Goal: Task Accomplishment & Management: Manage account settings

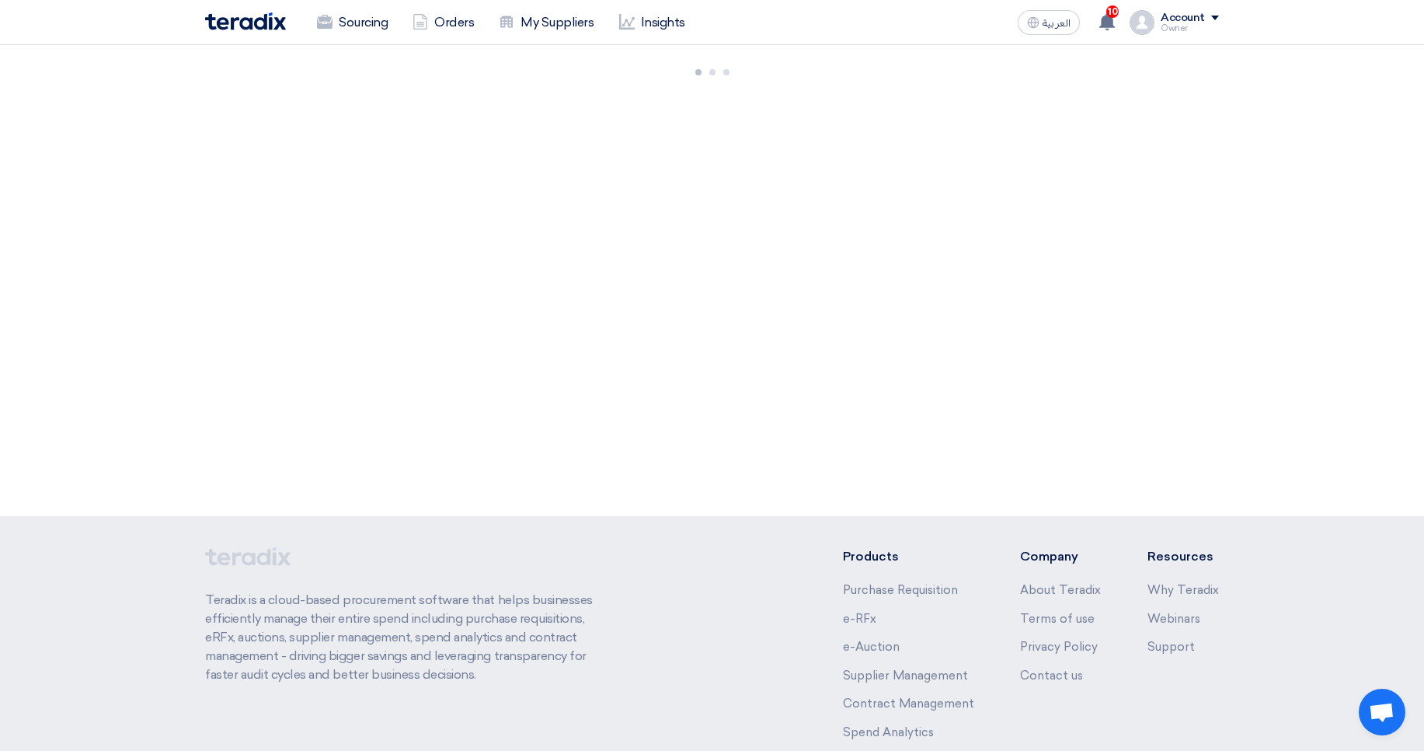
click at [1183, 17] on div "Account" at bounding box center [1183, 18] width 44 height 13
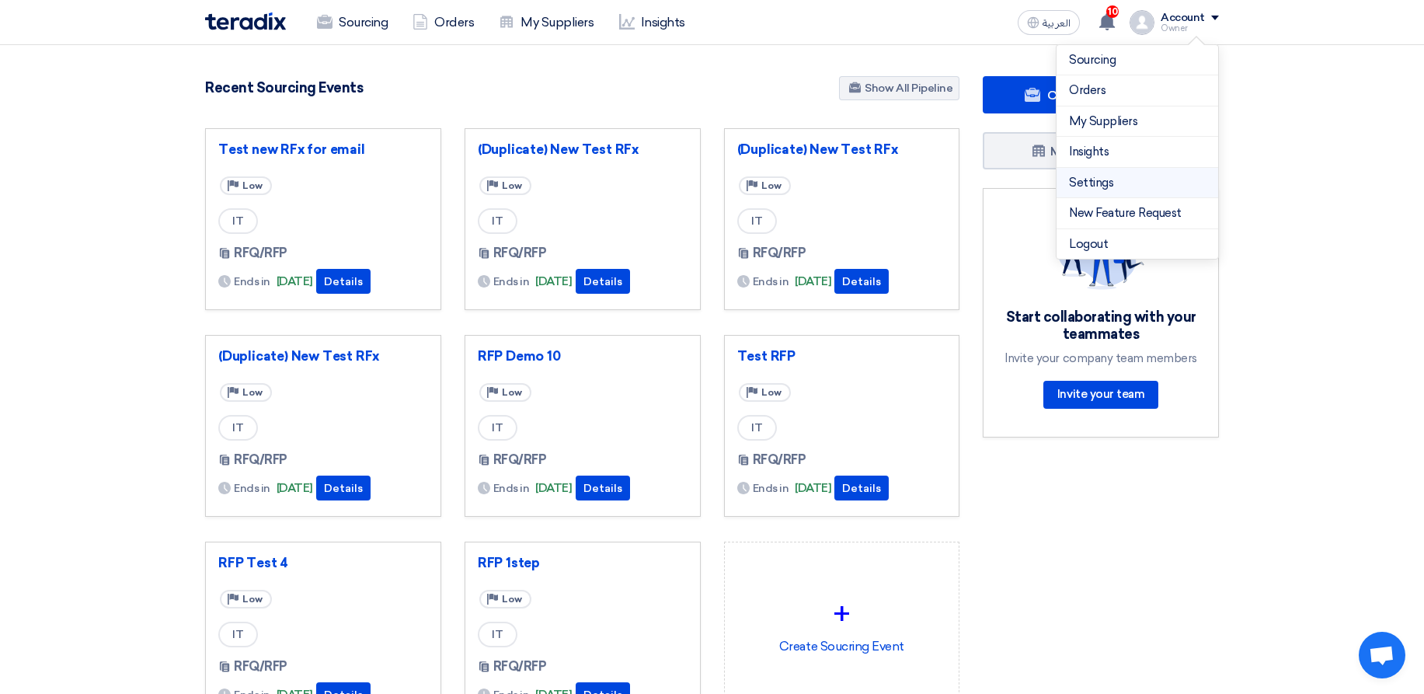
click at [1089, 185] on link "Settings" at bounding box center [1137, 183] width 137 height 18
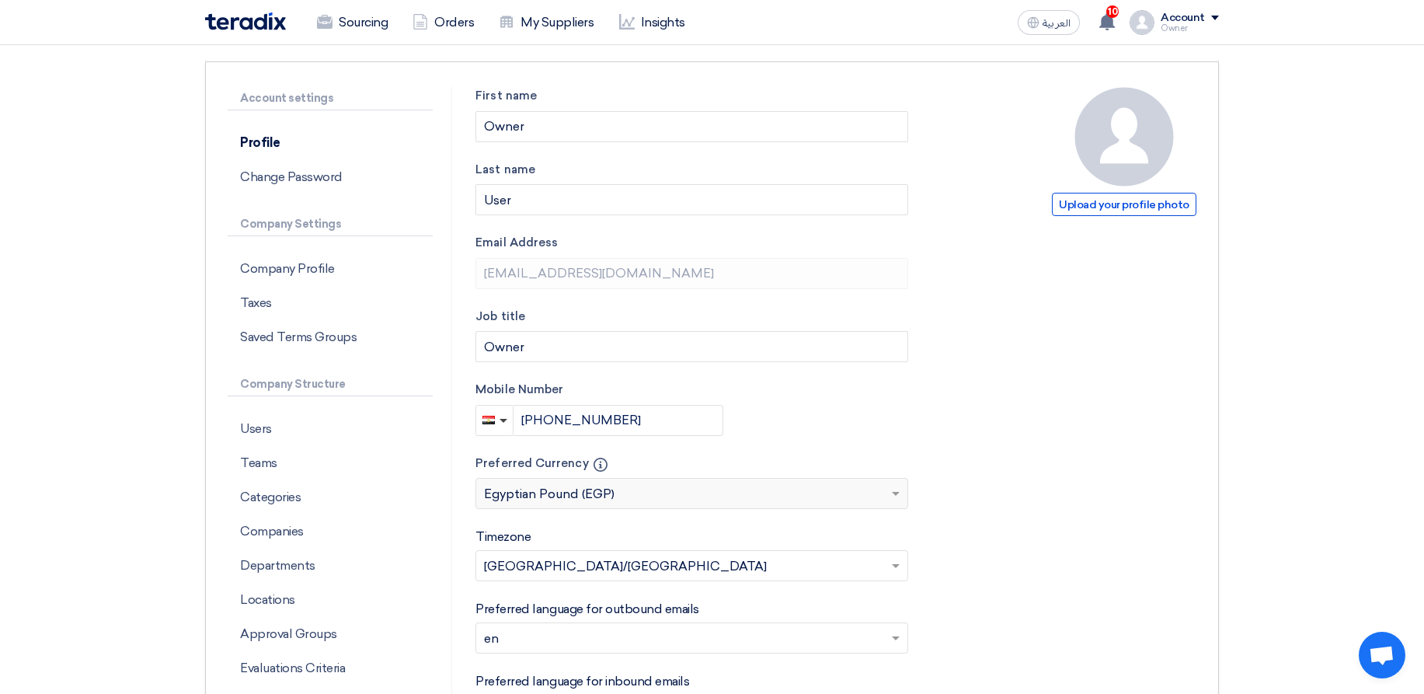
scroll to position [186, 0]
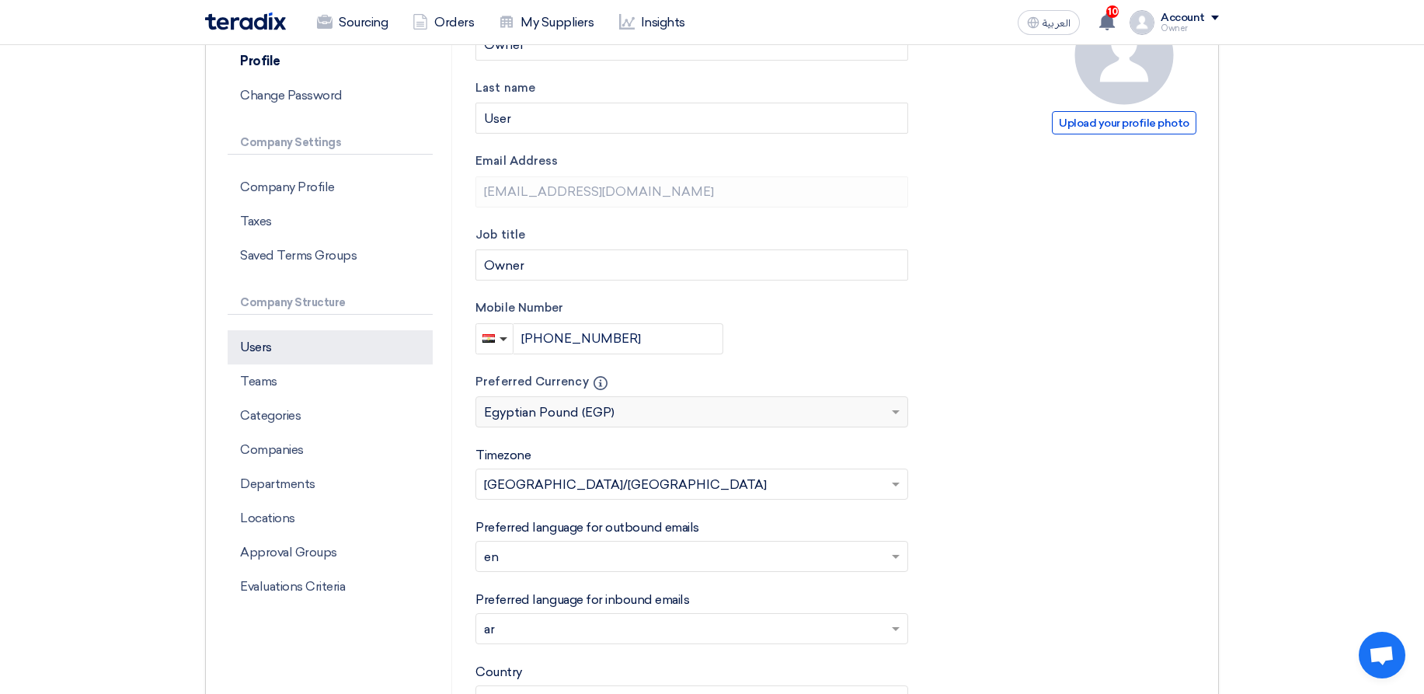
click at [318, 350] on p "Users" at bounding box center [330, 347] width 205 height 34
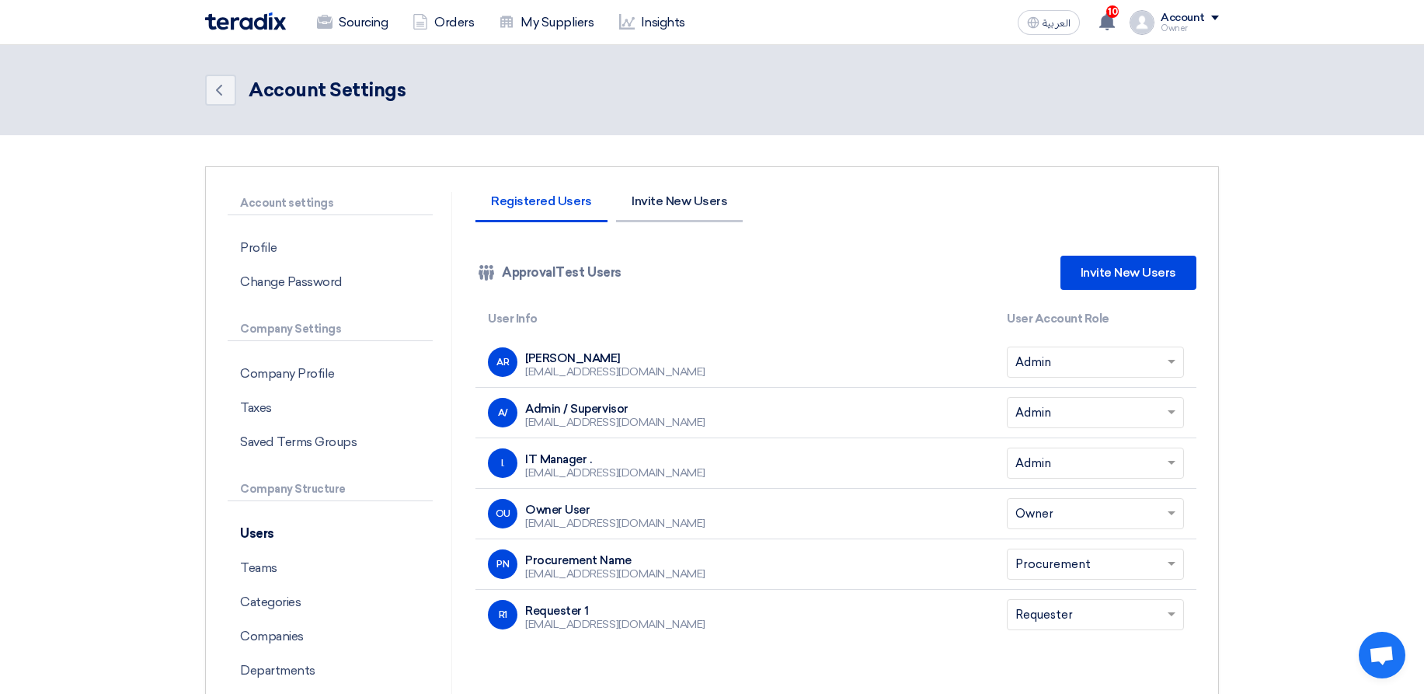
click at [661, 198] on li "Invite New Users" at bounding box center [679, 208] width 127 height 27
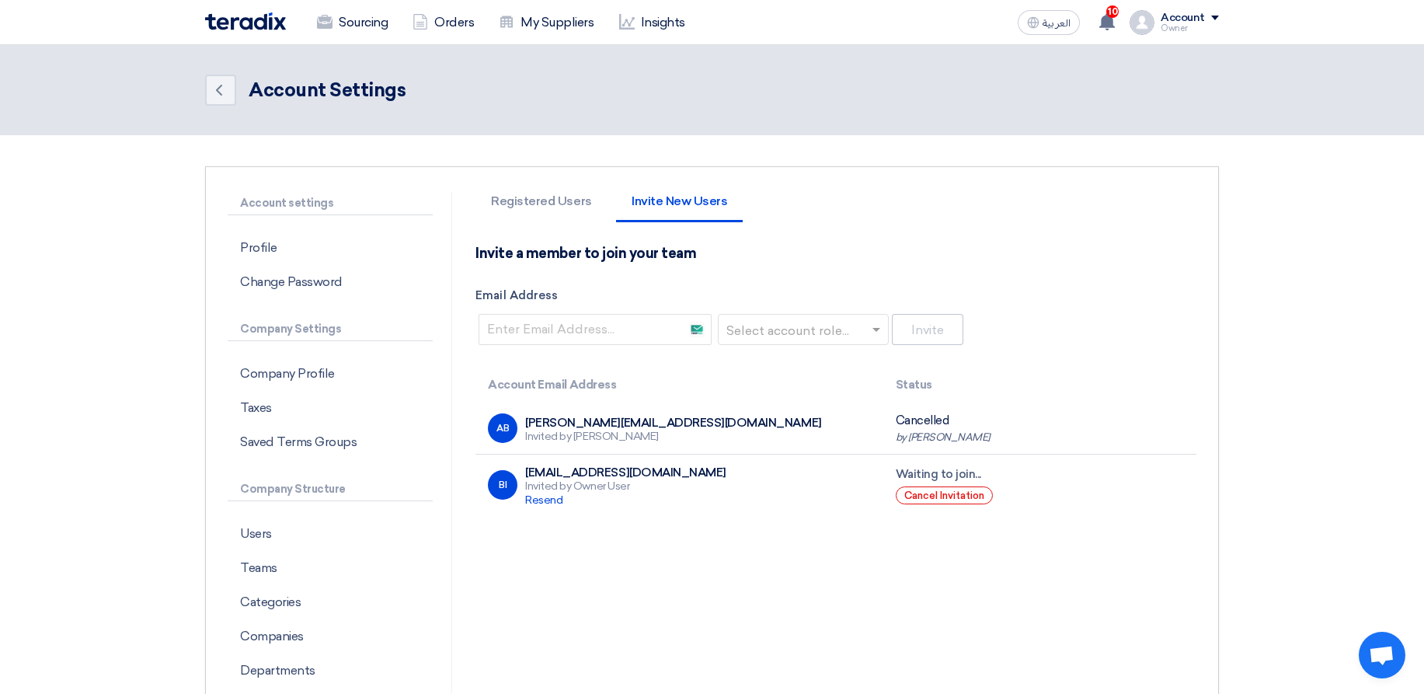
click at [535, 417] on div "[PERSON_NAME][EMAIL_ADDRESS][DOMAIN_NAME]" at bounding box center [673, 423] width 296 height 14
drag, startPoint x: 535, startPoint y: 417, endPoint x: 647, endPoint y: 424, distance: 112.1
click at [647, 424] on div "[PERSON_NAME][EMAIL_ADDRESS][DOMAIN_NAME]" at bounding box center [673, 423] width 296 height 14
copy div "[PERSON_NAME][EMAIL_ADDRESS][DOMAIN_NAME]"
click at [631, 333] on input "Email Address" at bounding box center [595, 329] width 233 height 31
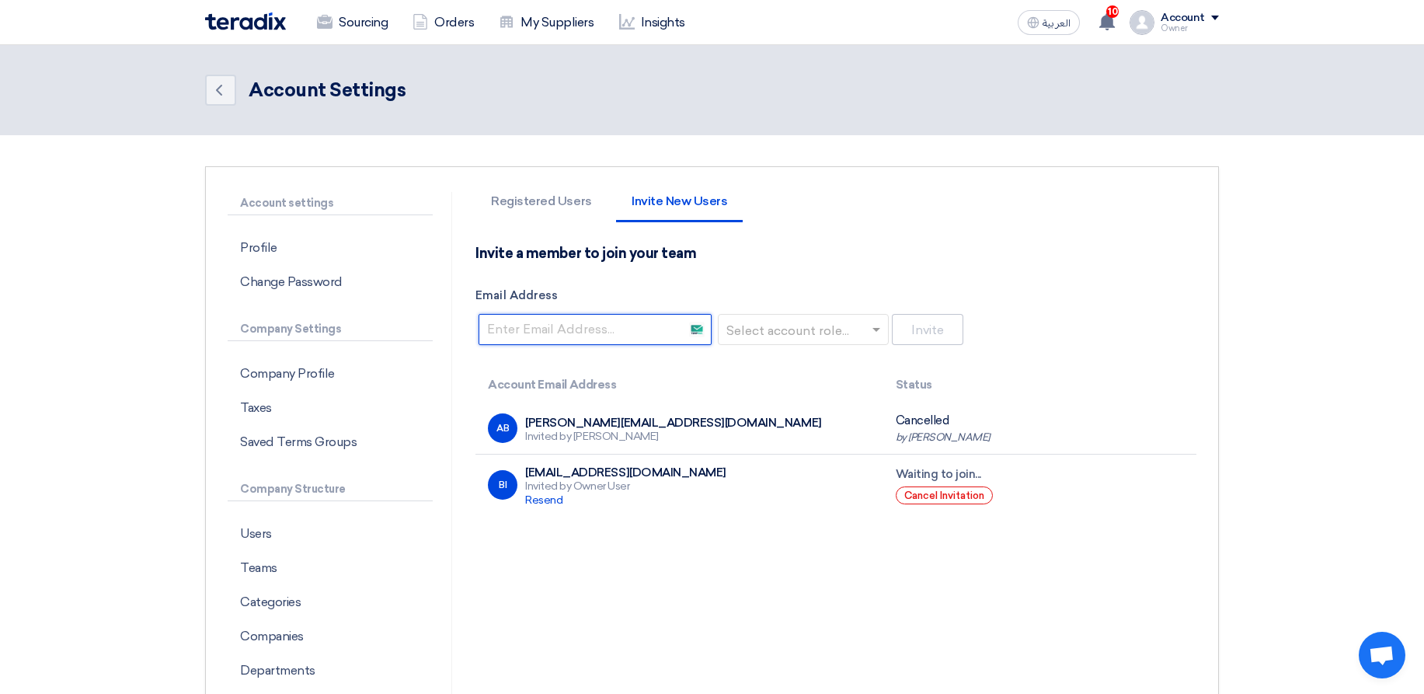
paste input "[PERSON_NAME][EMAIL_ADDRESS][DOMAIN_NAME]"
type input "[PERSON_NAME][EMAIL_ADDRESS][DOMAIN_NAME]"
click at [771, 329] on input "text" at bounding box center [799, 331] width 138 height 26
drag, startPoint x: 770, startPoint y: 366, endPoint x: 792, endPoint y: 363, distance: 22.0
click at [771, 367] on span "Requester" at bounding box center [760, 360] width 61 height 15
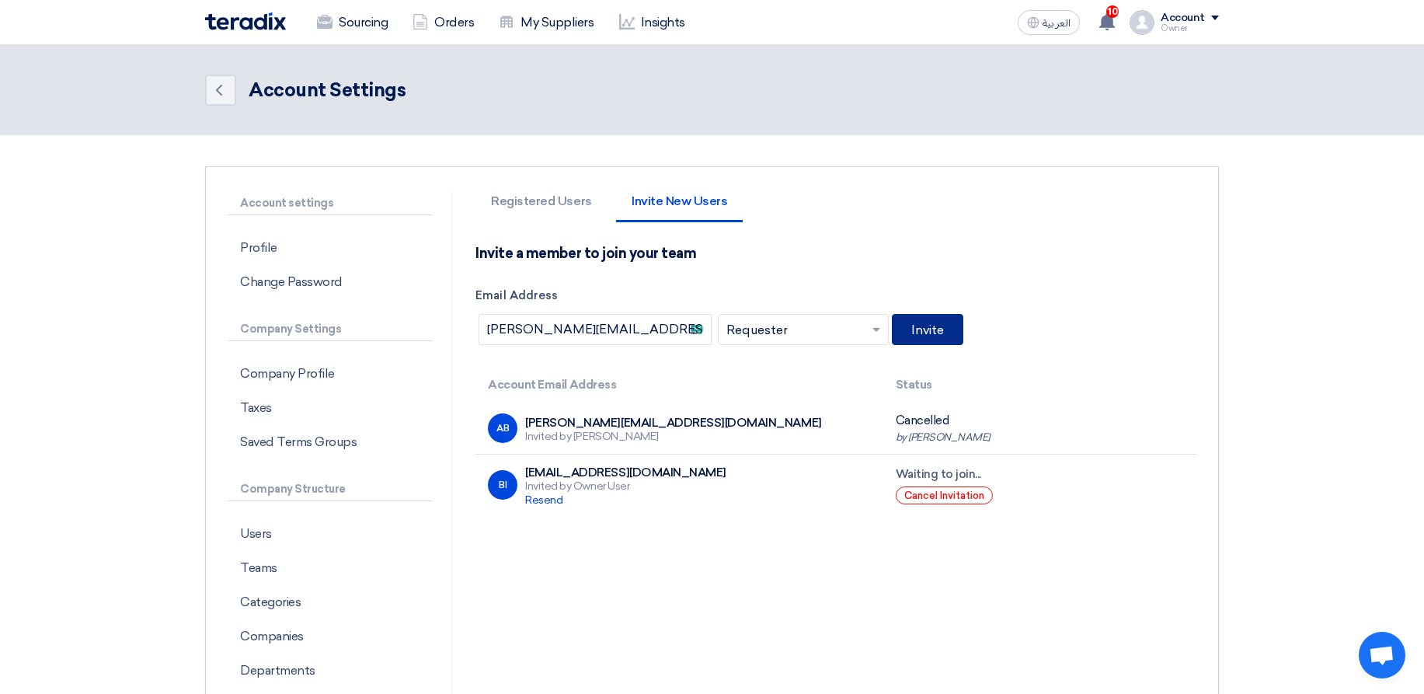
click at [913, 331] on button "Invite" at bounding box center [927, 329] width 71 height 31
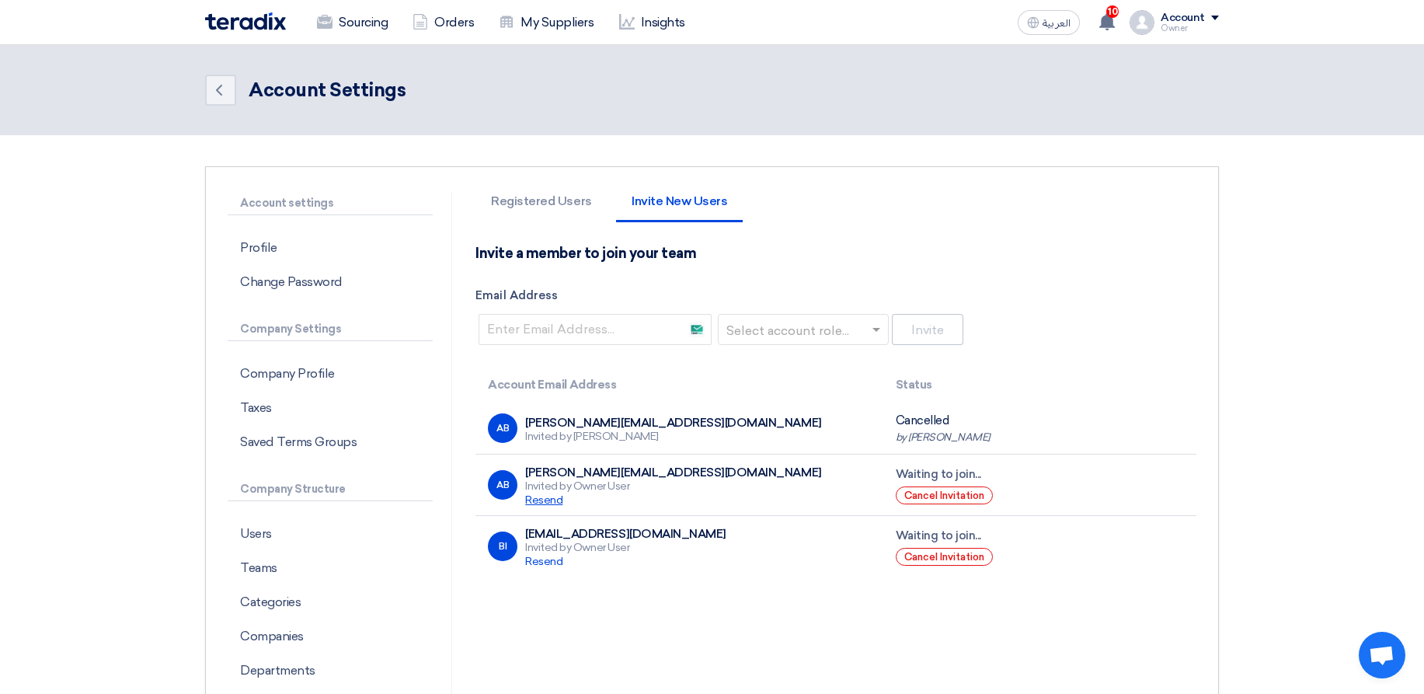
click at [553, 500] on span "Resend" at bounding box center [543, 499] width 37 height 13
click at [932, 497] on button "Cancel Invitation" at bounding box center [944, 495] width 97 height 18
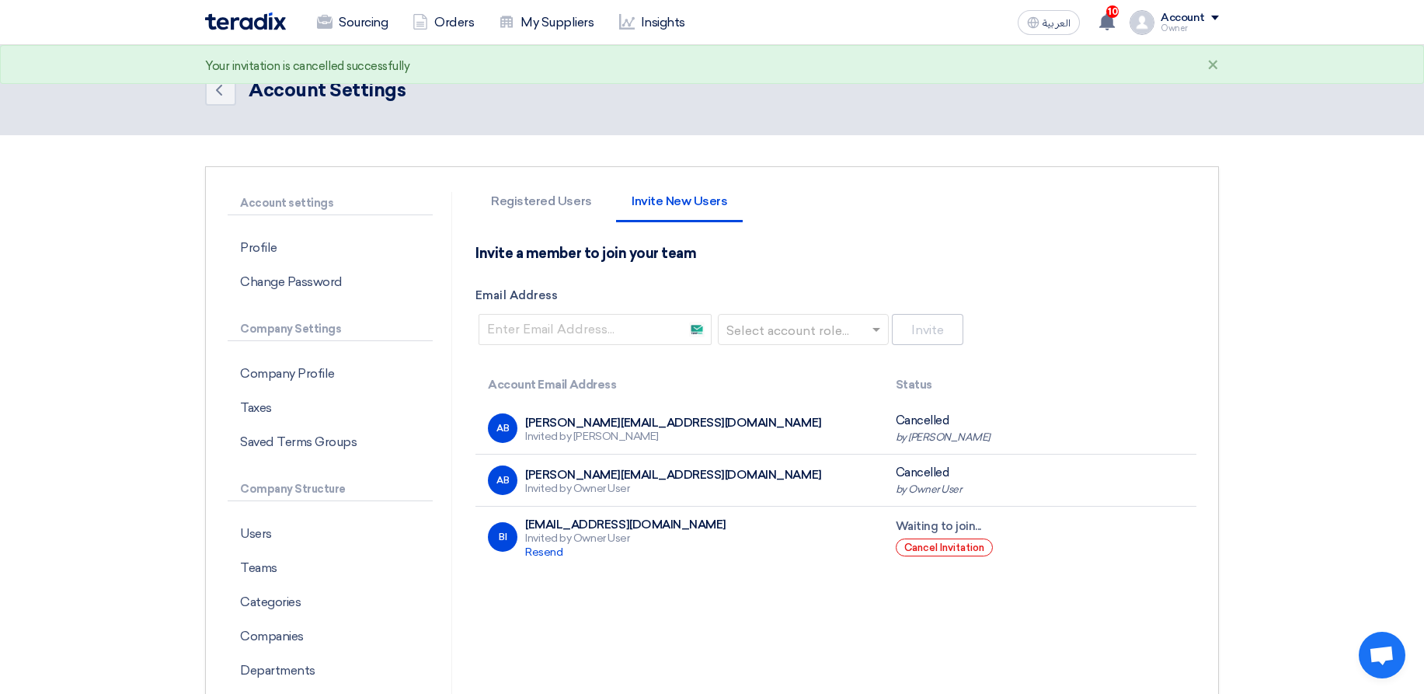
click at [532, 420] on div "[PERSON_NAME][EMAIL_ADDRESS][DOMAIN_NAME]" at bounding box center [673, 423] width 296 height 14
drag, startPoint x: 532, startPoint y: 420, endPoint x: 670, endPoint y: 420, distance: 137.5
click at [670, 420] on div "AB abdoo.body@gmail.com Invited by Abd Rah" at bounding box center [679, 428] width 382 height 30
copy div "[PERSON_NAME][EMAIL_ADDRESS][DOMAIN_NAME]"
click at [650, 334] on input "Email Address" at bounding box center [595, 329] width 233 height 31
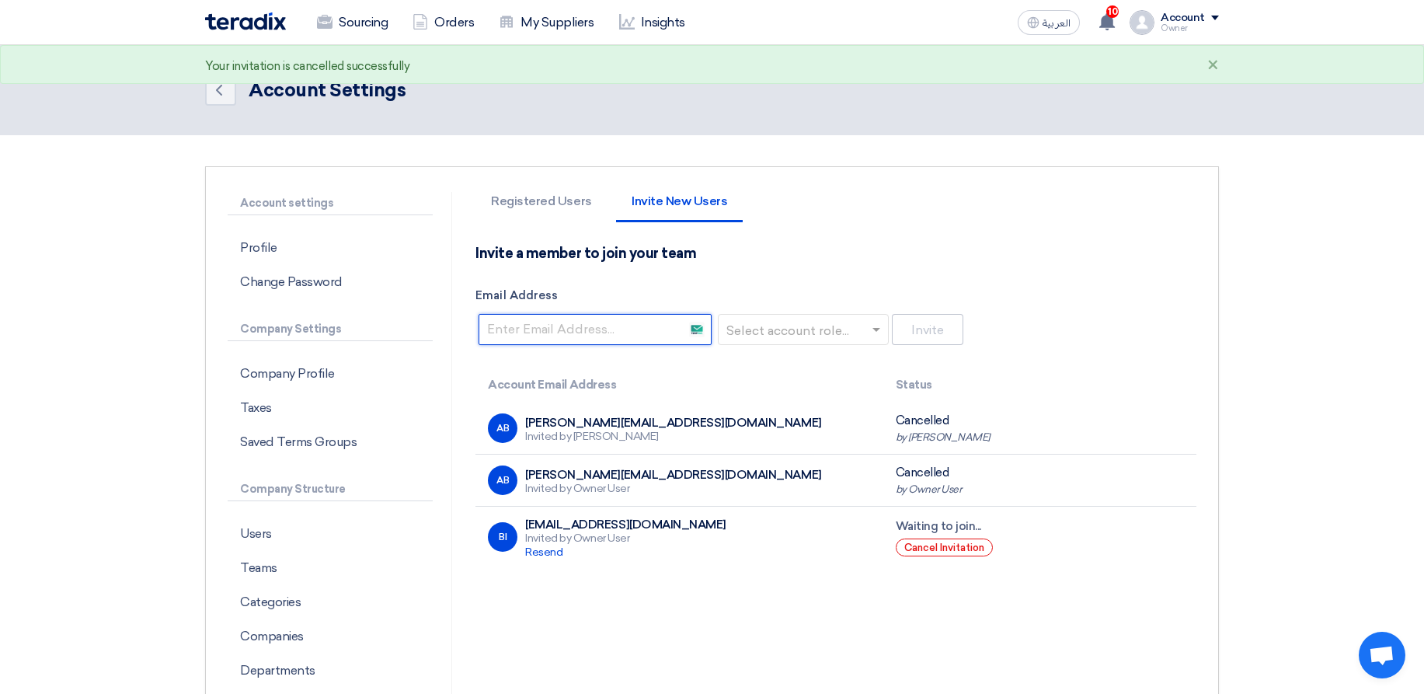
paste input "[PERSON_NAME][EMAIL_ADDRESS][DOMAIN_NAME]"
type input "[PERSON_NAME][EMAIL_ADDRESS][DOMAIN_NAME]"
click at [820, 330] on input "text" at bounding box center [799, 331] width 138 height 26
click at [793, 399] on span "Procurement" at bounding box center [769, 392] width 78 height 15
click at [918, 327] on button "Invite" at bounding box center [927, 329] width 71 height 31
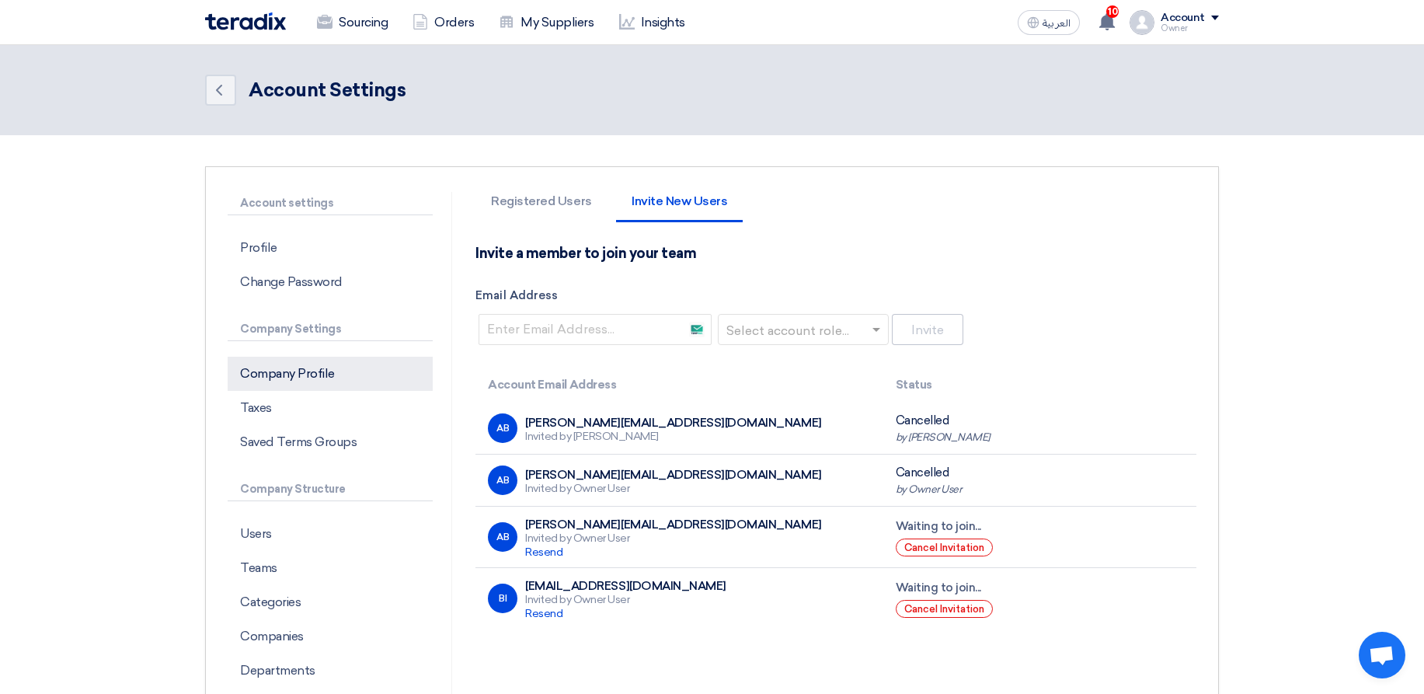
click at [333, 366] on p "Company Profile" at bounding box center [330, 374] width 205 height 34
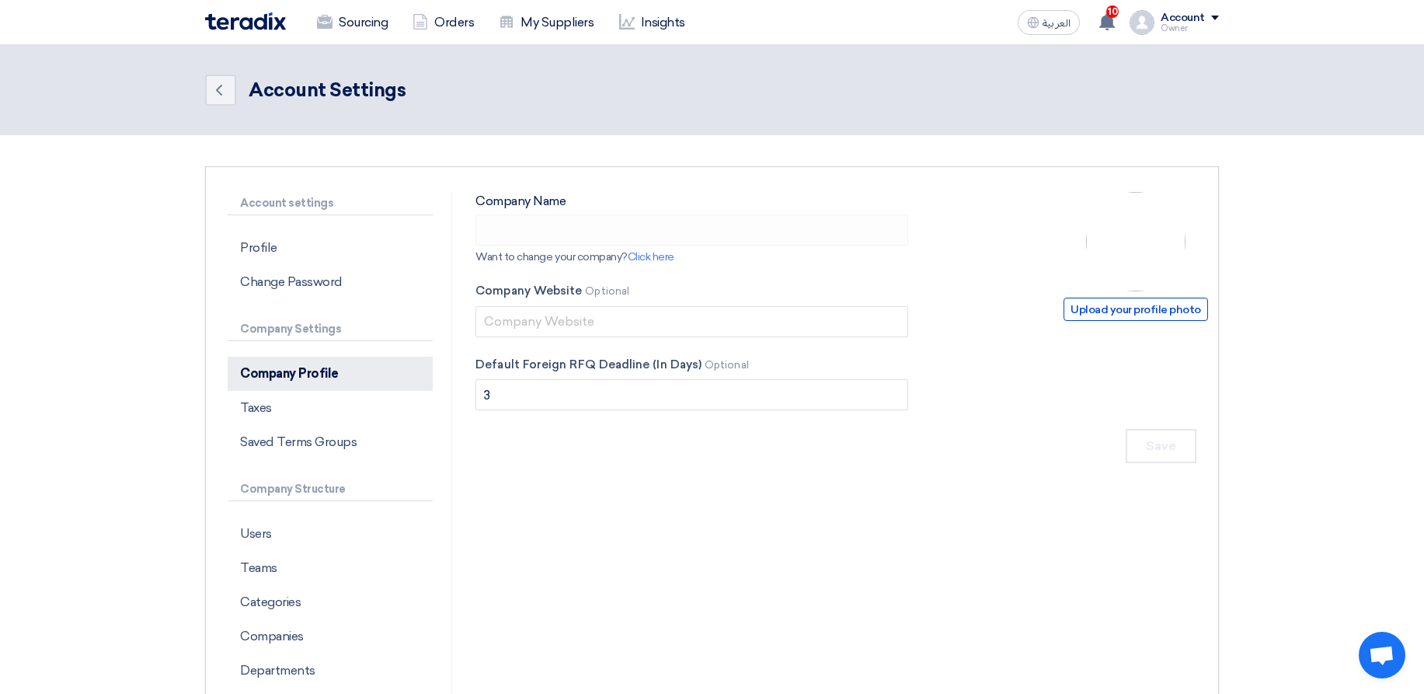
type input "ApprovalTest"
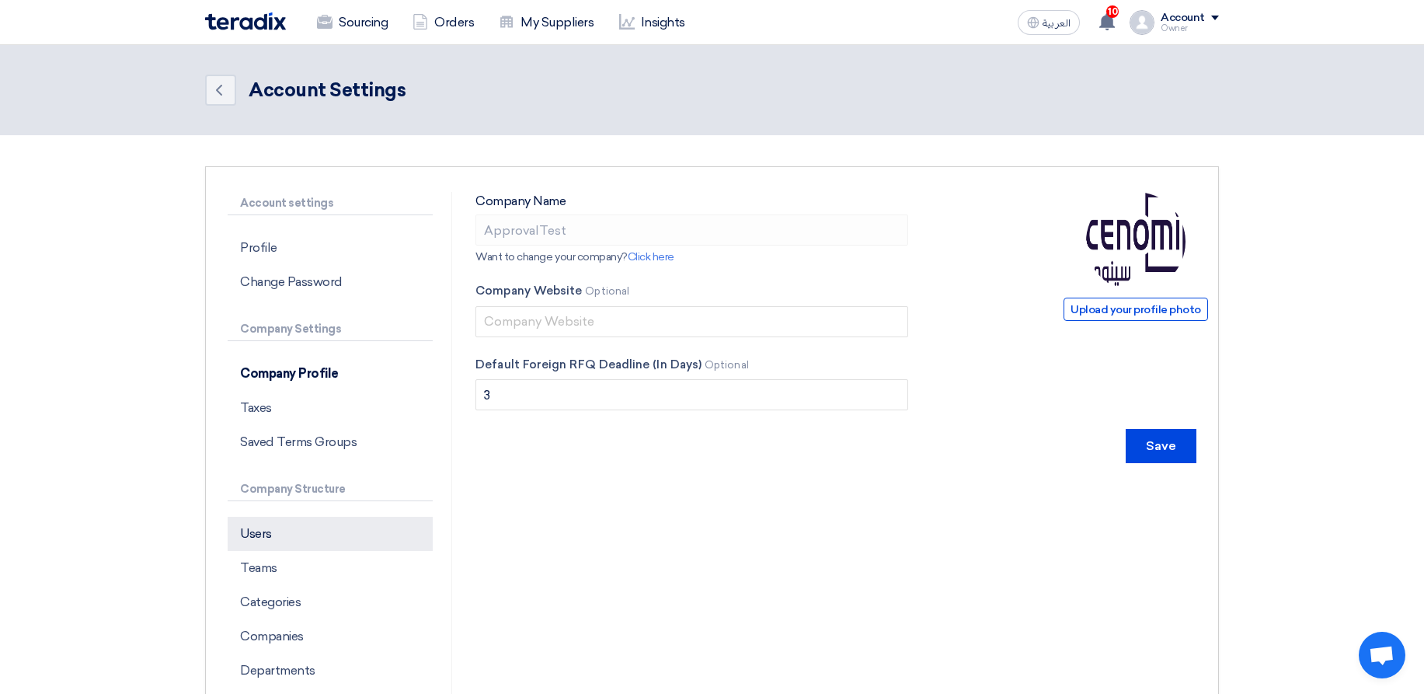
click at [333, 528] on p "Users" at bounding box center [330, 534] width 205 height 34
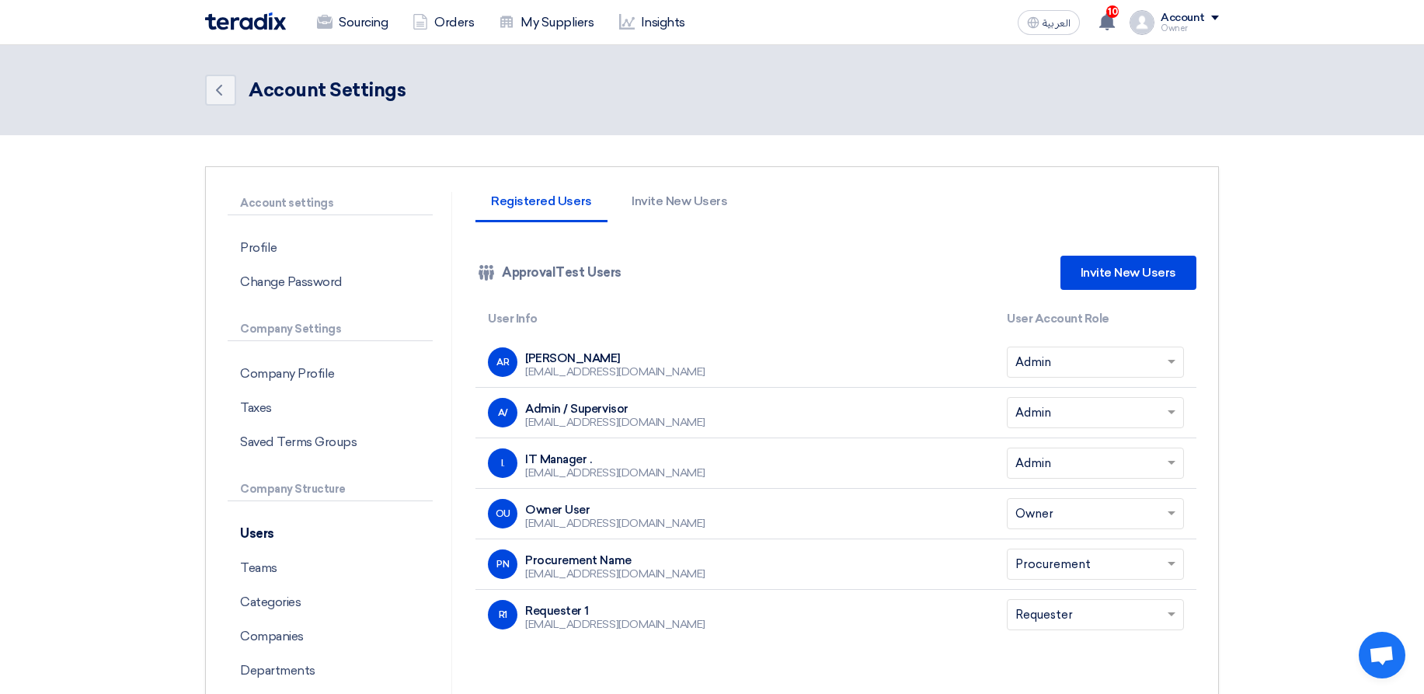
click at [682, 183] on div "Account settings Profile Change Password Company Settings Company Profile Taxes…" at bounding box center [712, 500] width 1014 height 668
click at [681, 200] on li "Invite New Users" at bounding box center [679, 208] width 127 height 27
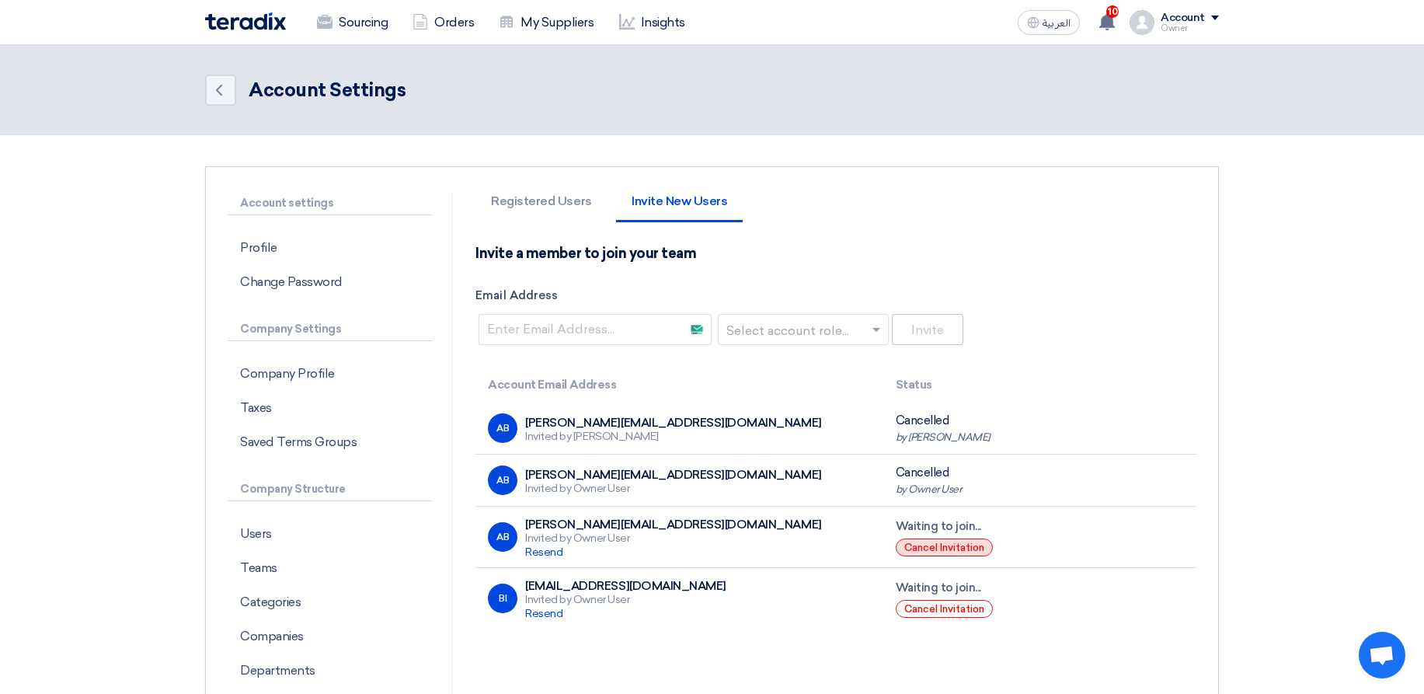
click at [943, 542] on button "Cancel Invitation" at bounding box center [944, 548] width 97 height 18
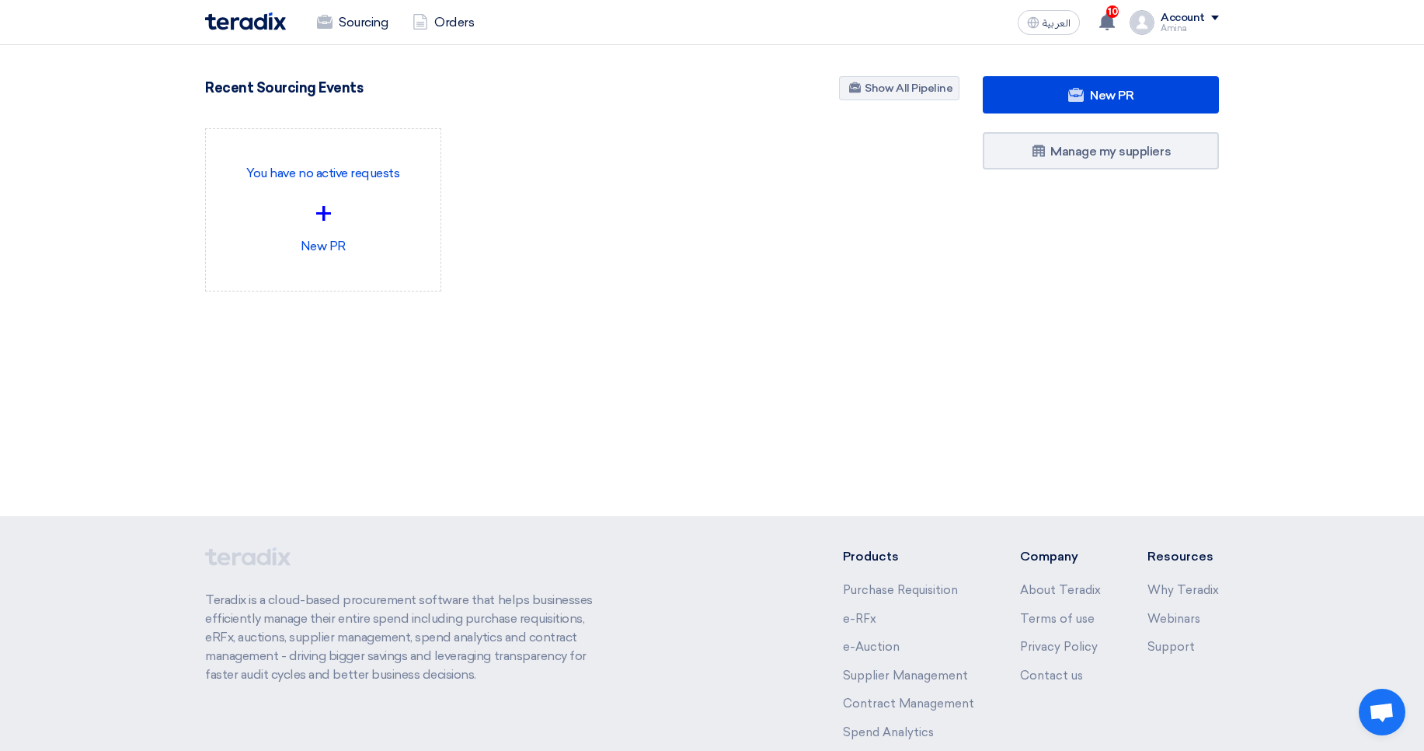
click at [1178, 24] on div "Amina" at bounding box center [1190, 28] width 58 height 9
click at [1091, 124] on link "Settings" at bounding box center [1137, 122] width 137 height 18
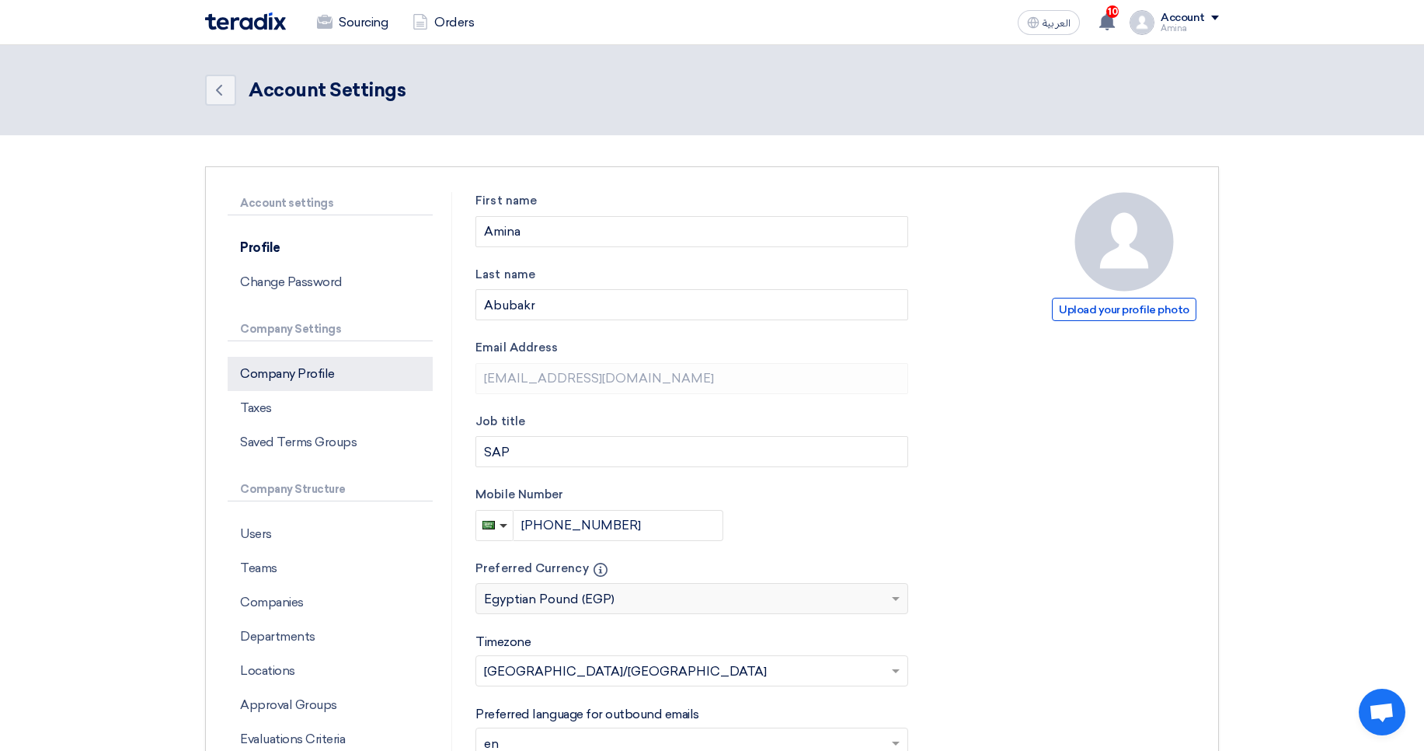
click at [336, 375] on p "Company Profile" at bounding box center [330, 374] width 205 height 34
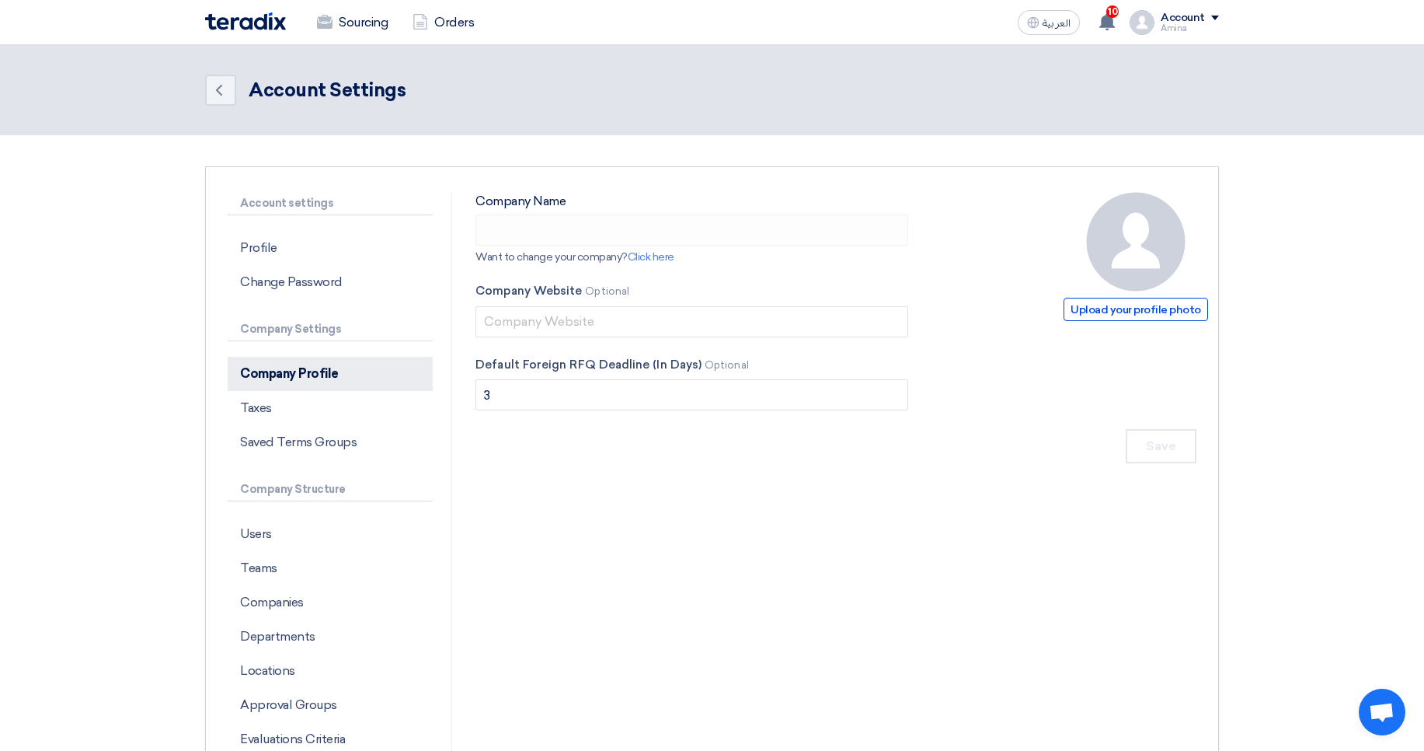
type input "Richmond Holding"
type input "richmond.com"
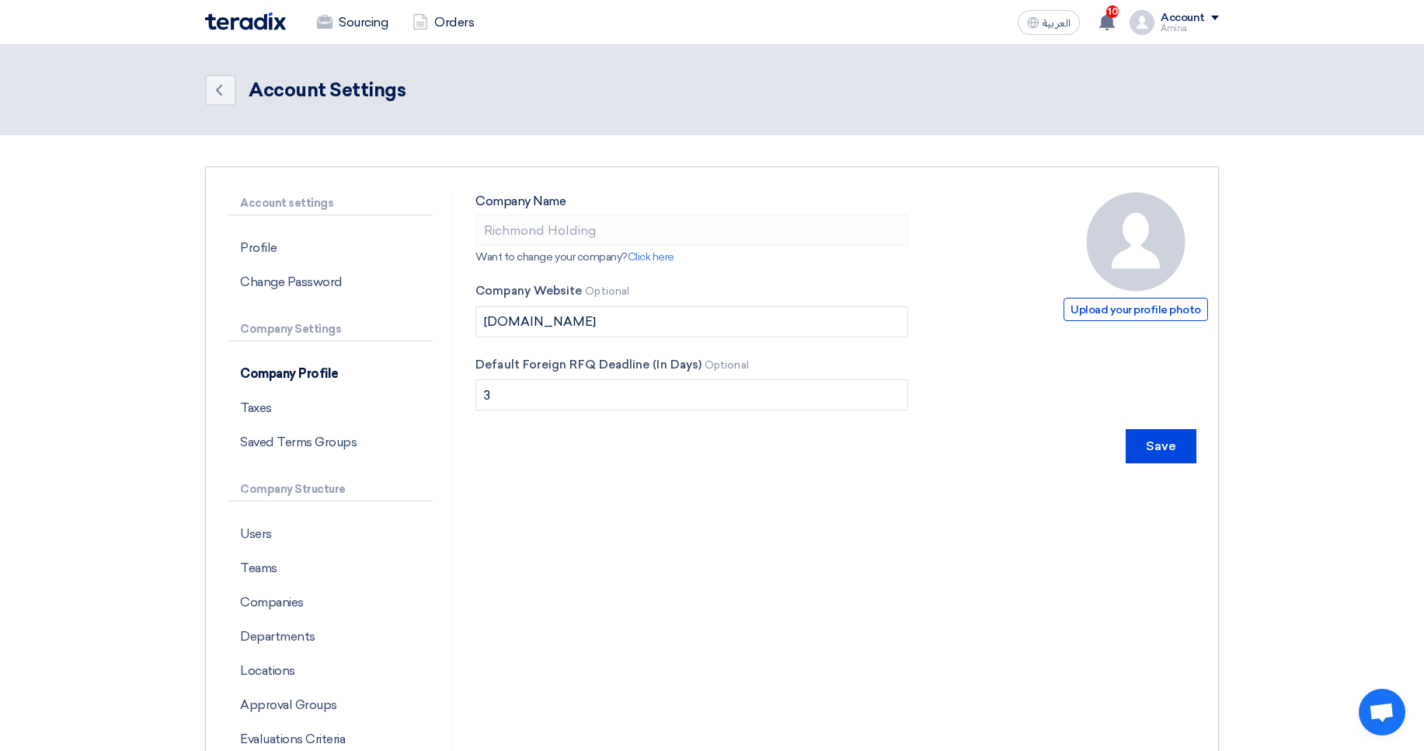
click at [1180, 16] on div "Account" at bounding box center [1183, 18] width 44 height 13
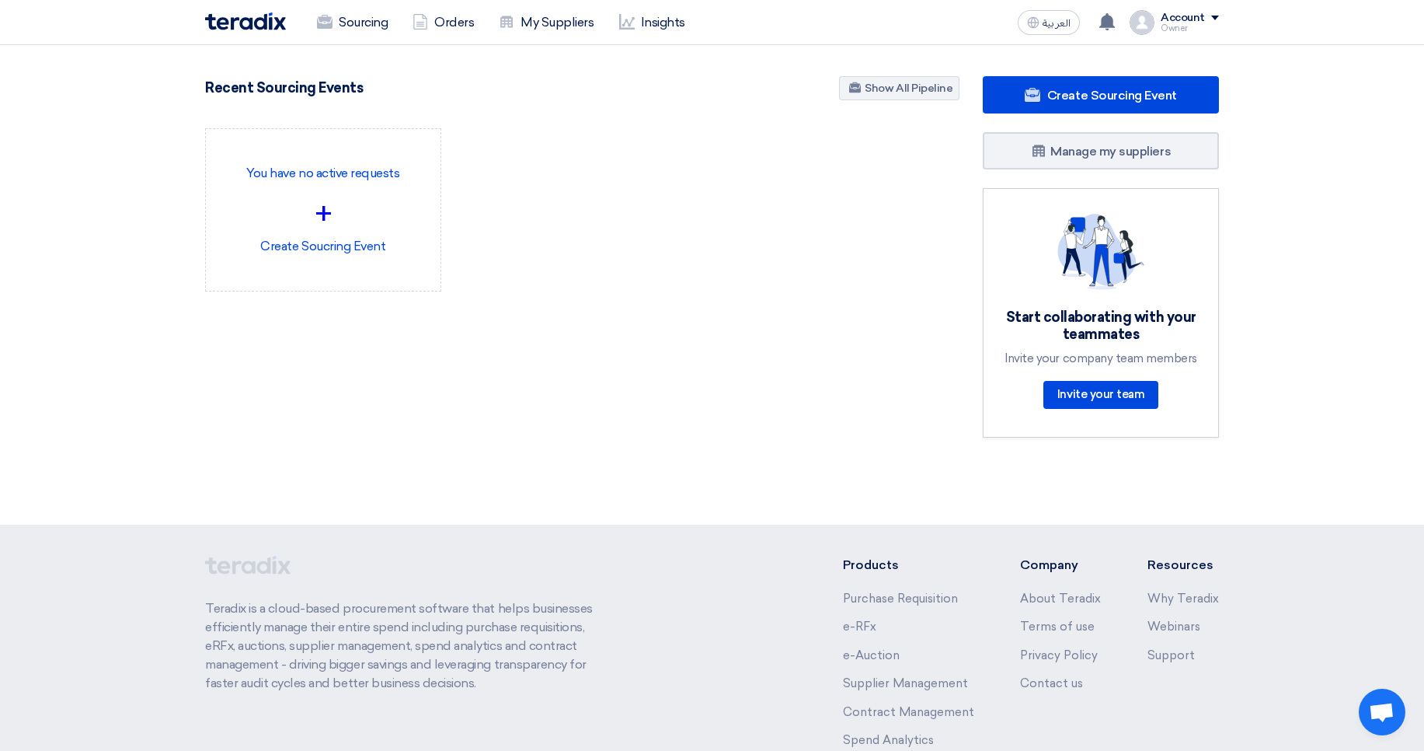
click at [1174, 30] on div "Owner" at bounding box center [1190, 28] width 58 height 9
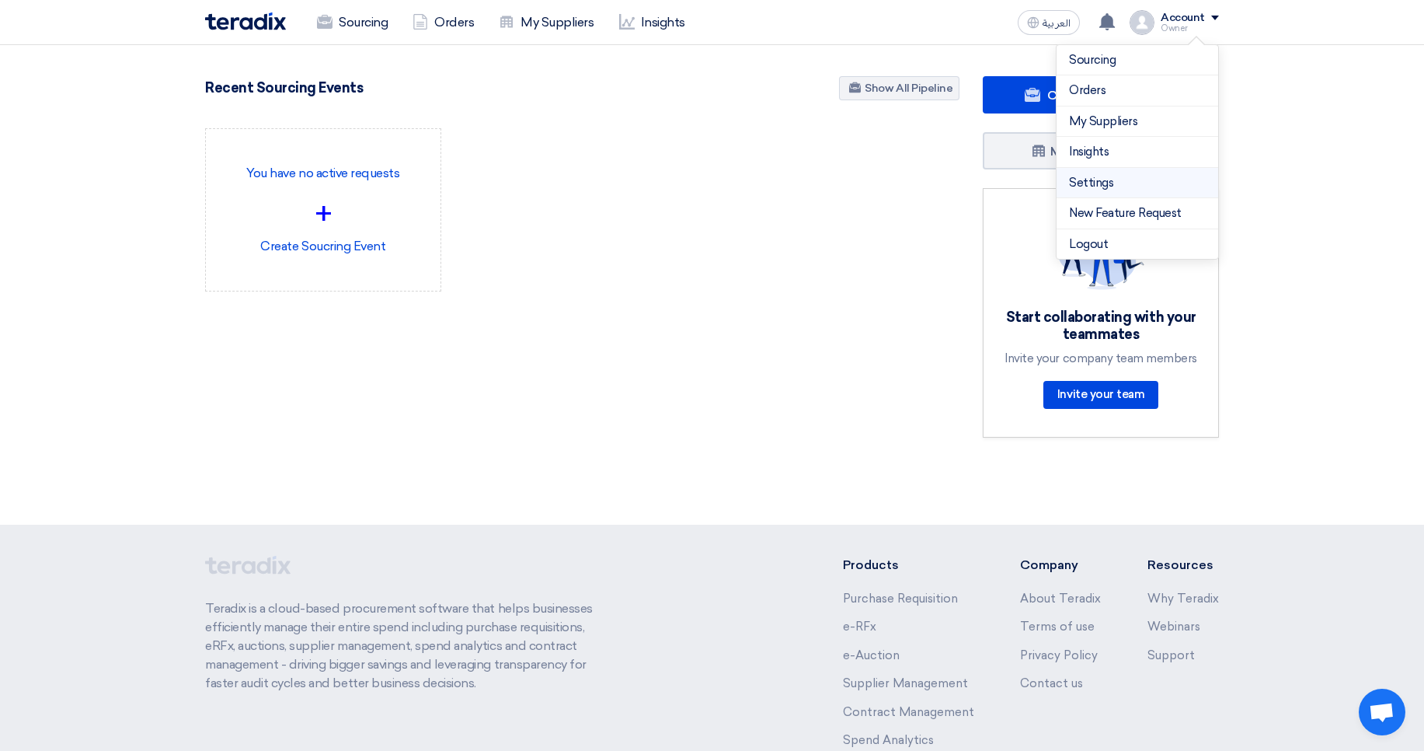
click at [1098, 180] on link "Settings" at bounding box center [1137, 183] width 137 height 18
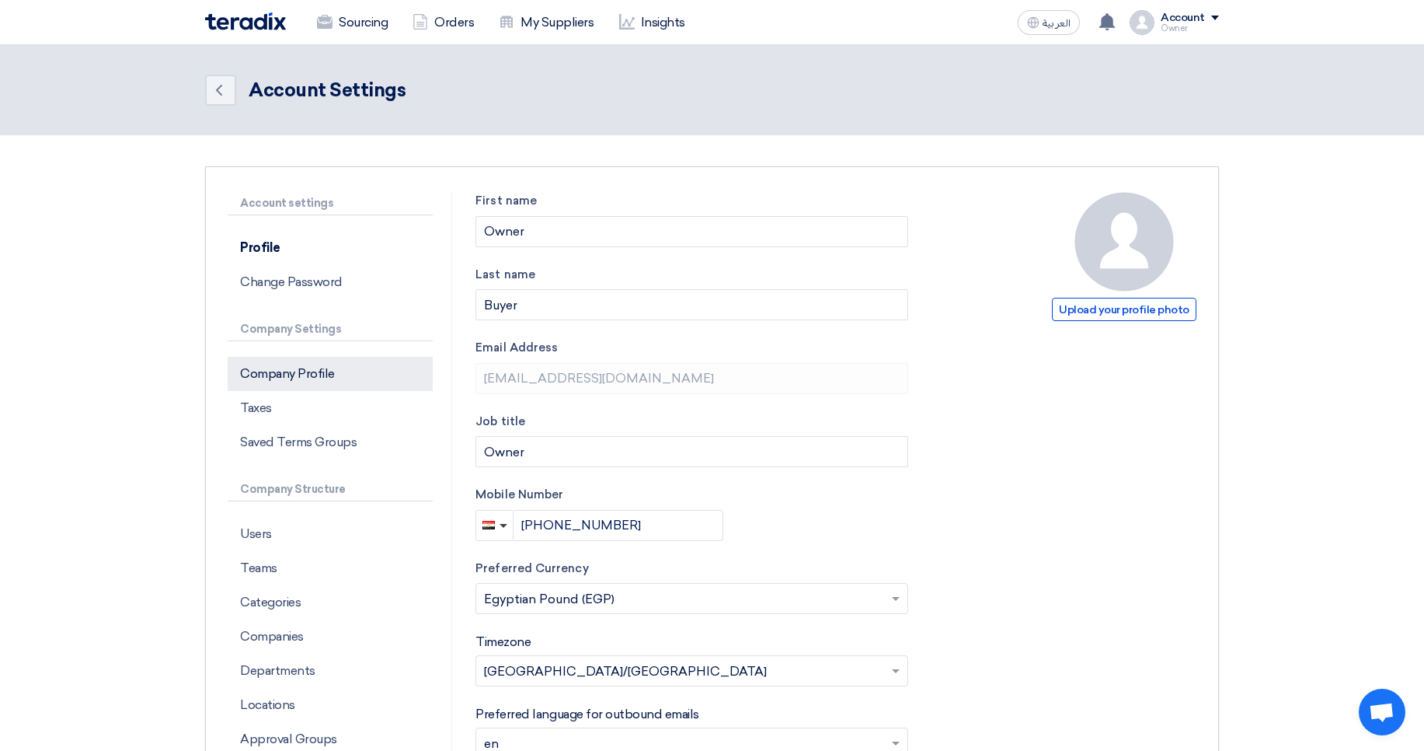
click at [368, 381] on p "Company Profile" at bounding box center [330, 374] width 205 height 34
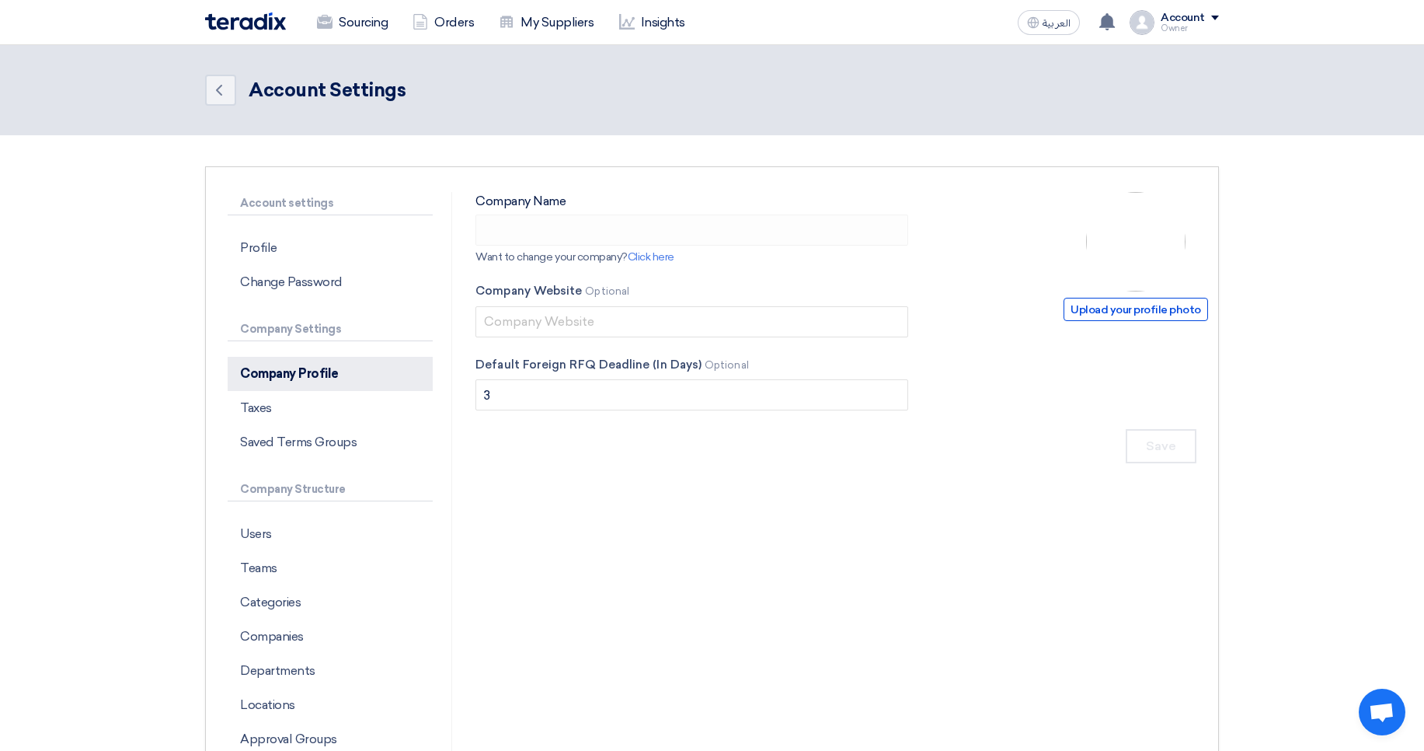
type input "TestCompany"
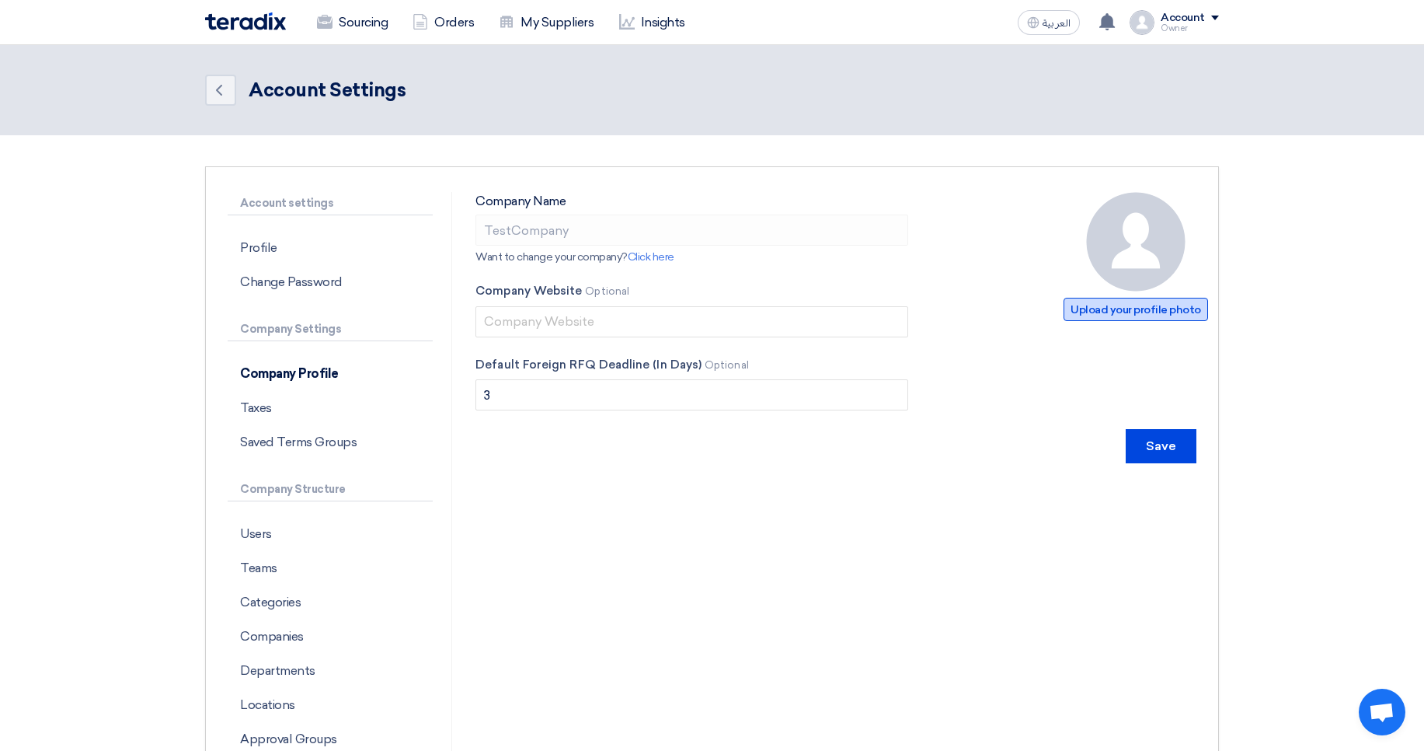
click at [1124, 308] on span "Upload your profile photo" at bounding box center [1136, 309] width 145 height 23
type input "C:\fakepath\WhatsAppImageatAM_1696095215222 (2).jpeg"
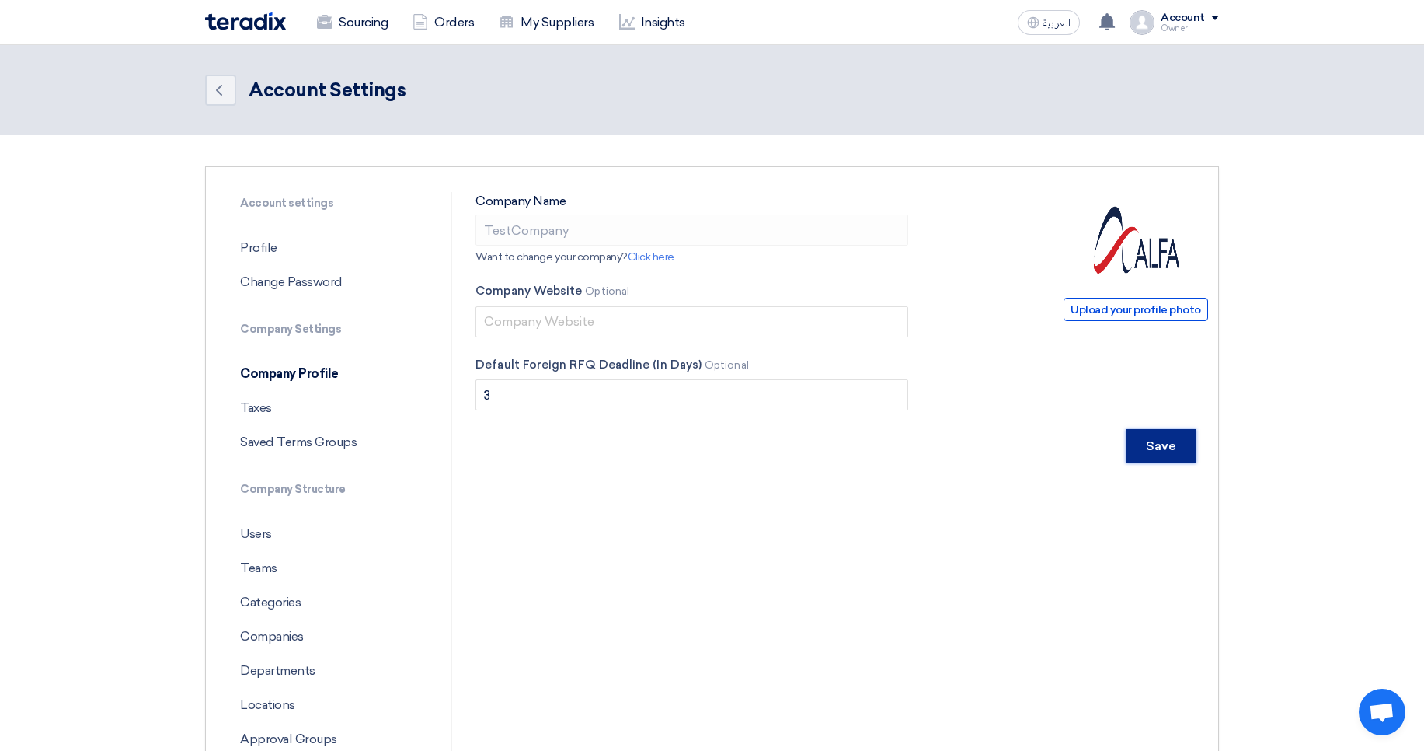
click at [1168, 441] on input "Save" at bounding box center [1161, 446] width 71 height 34
type input "TestCompany"
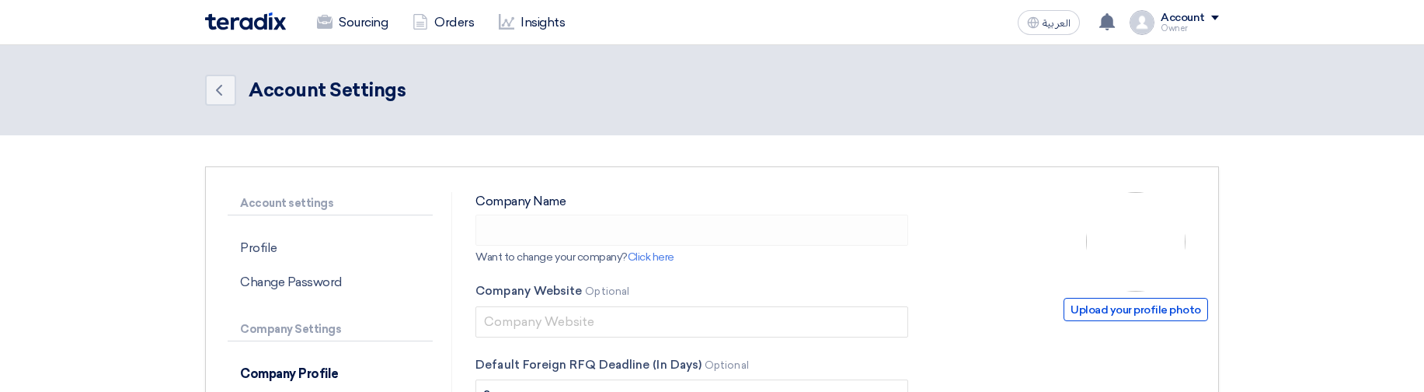
type input "TestCompany"
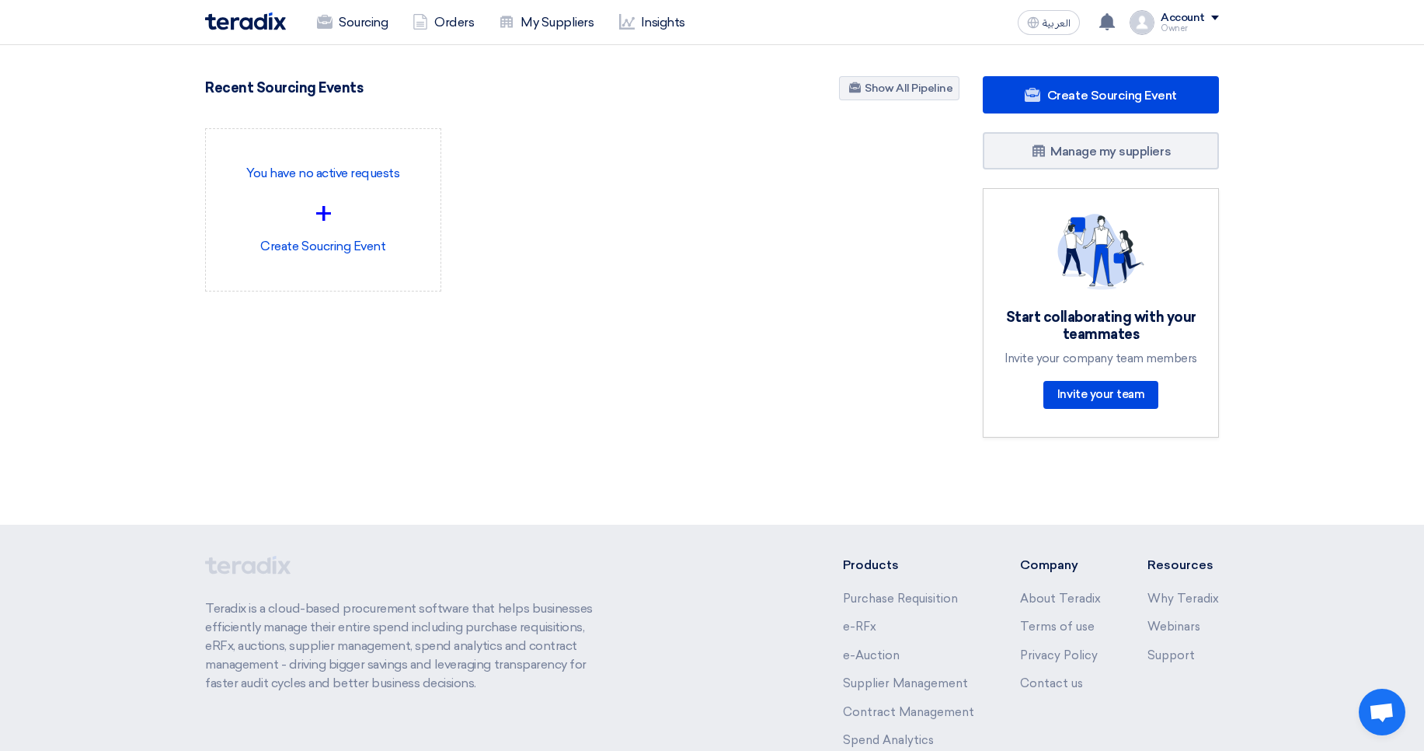
click at [1203, 28] on div "Owner" at bounding box center [1190, 28] width 58 height 9
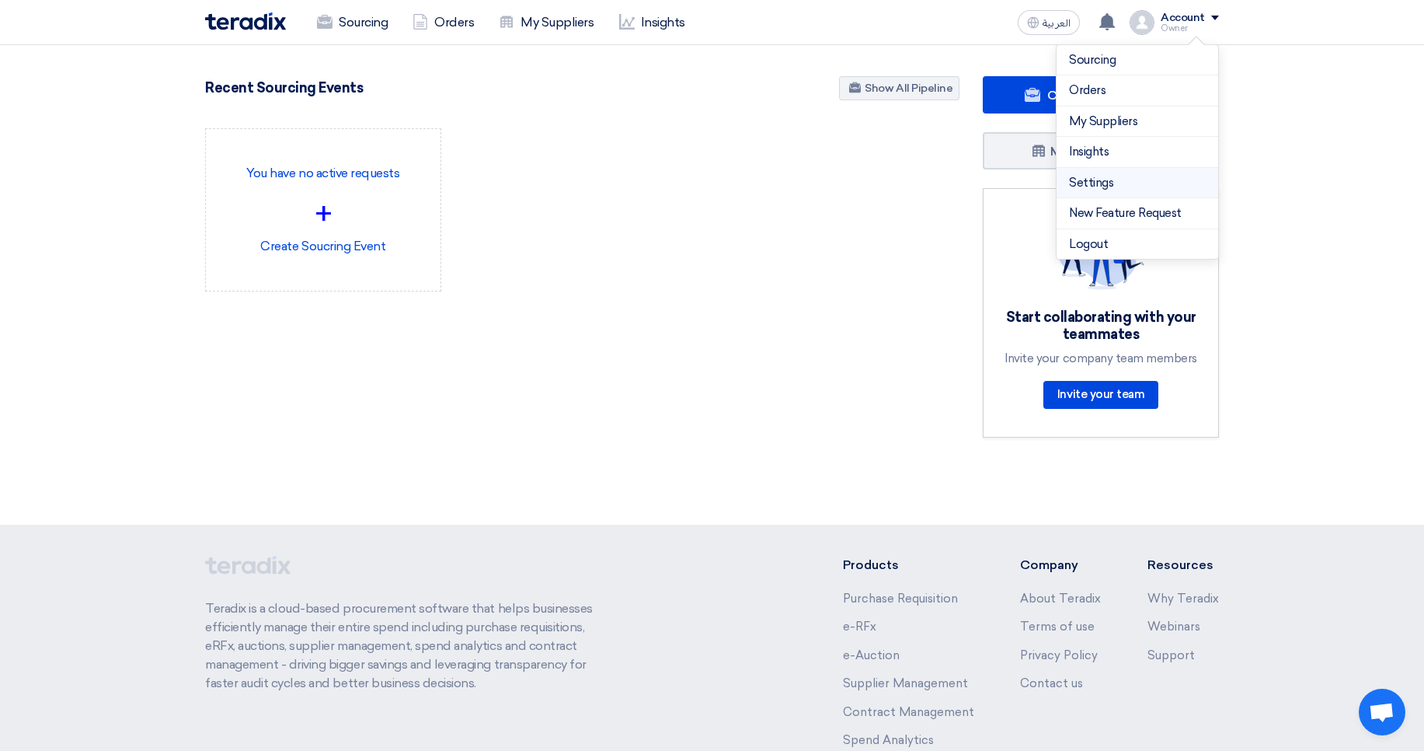
click at [1117, 183] on link "Settings" at bounding box center [1137, 183] width 137 height 18
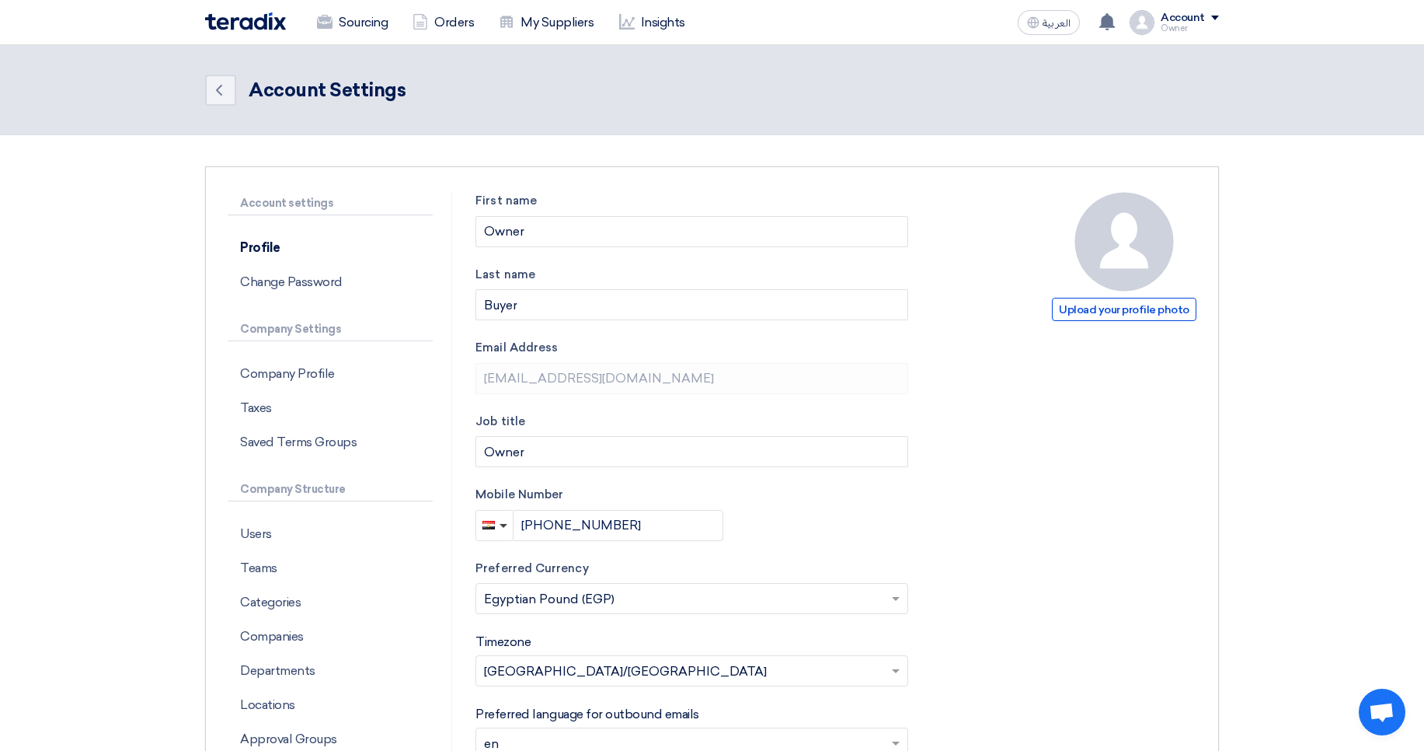
click at [324, 515] on div "Account settings Profile Change Password Company Settings Company Profile Taxes…" at bounding box center [340, 604] width 225 height 824
click at [311, 531] on p "Users" at bounding box center [330, 534] width 205 height 34
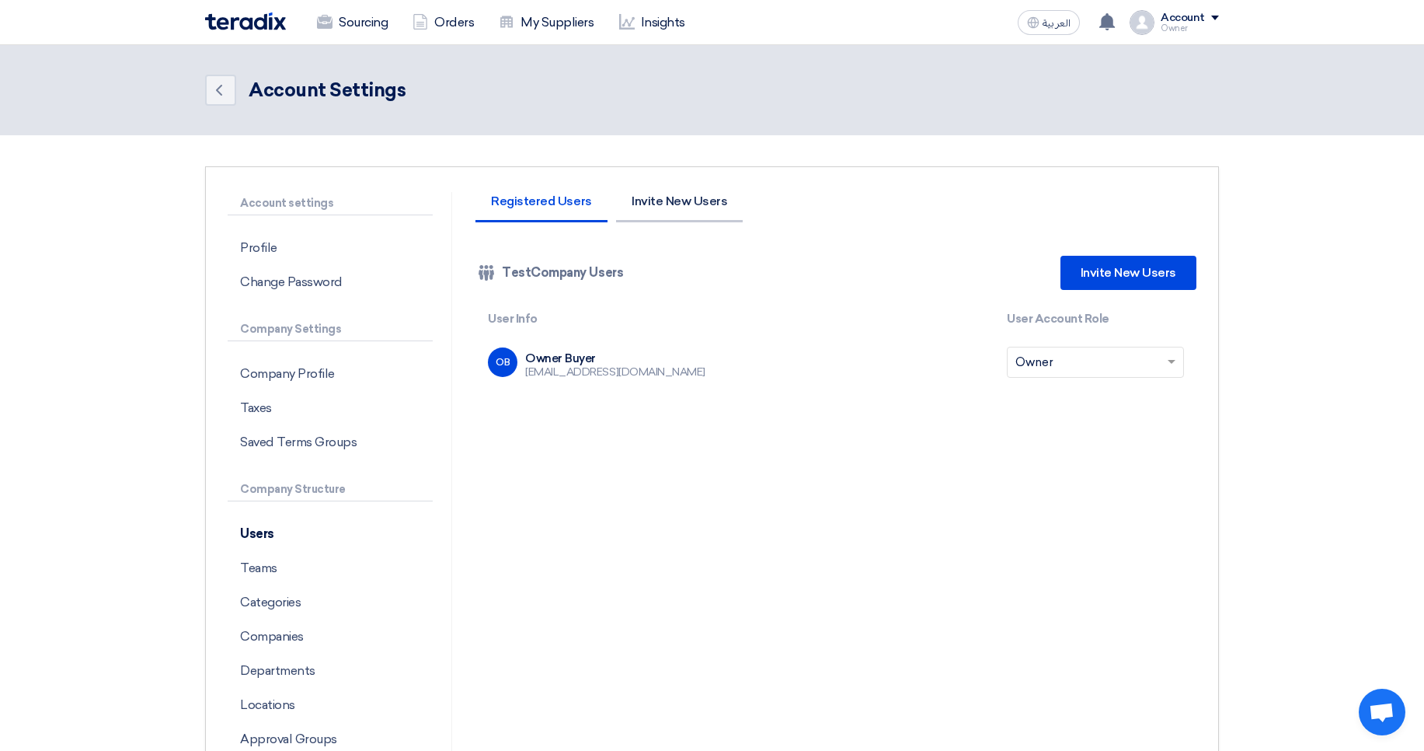
click at [678, 211] on li "Invite New Users" at bounding box center [679, 208] width 127 height 27
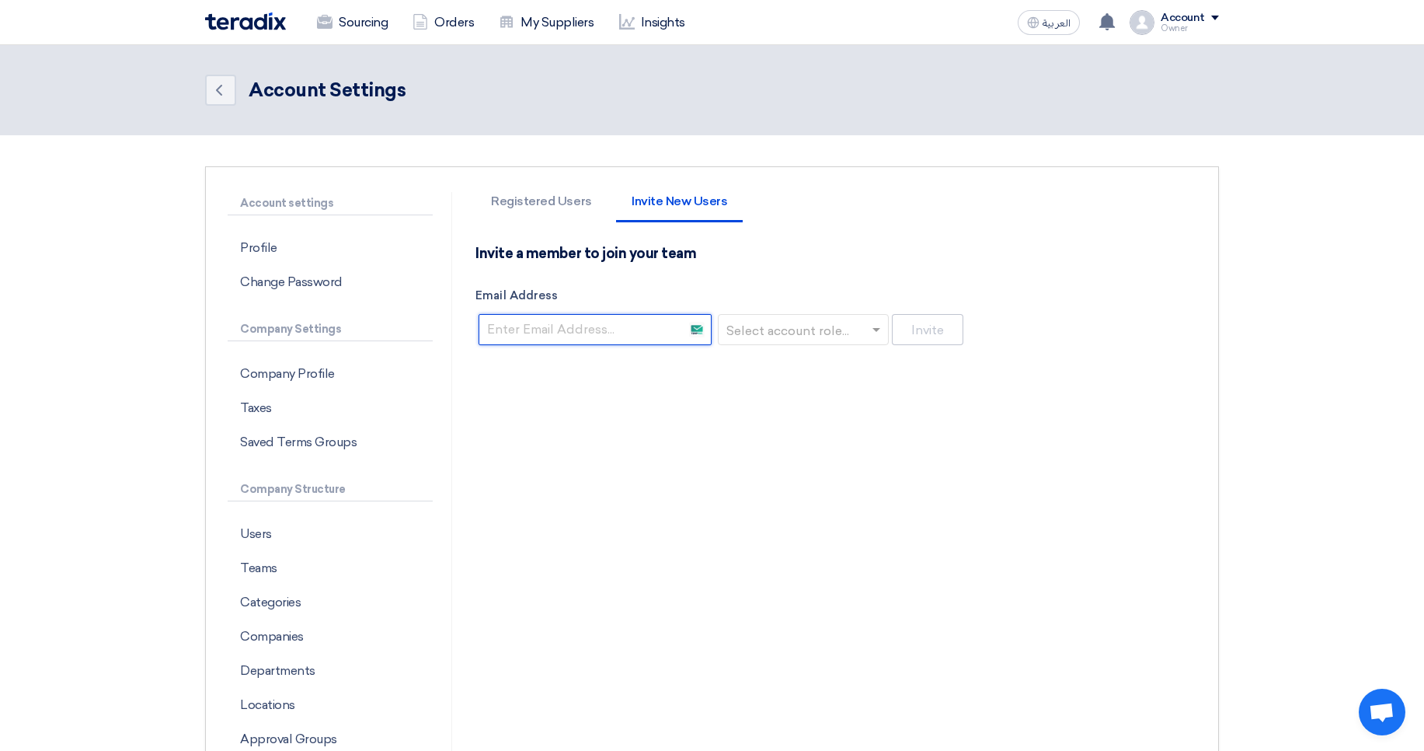
click at [612, 331] on input "Email Address" at bounding box center [595, 329] width 233 height 31
paste input "abdoo.body@gmail.com"
type input "abdoo.body@gmail.com"
click at [778, 345] on div "Invite a member to join your team Email Address abdoo.body@gmail.com Select acc…" at bounding box center [836, 296] width 721 height 103
click at [816, 332] on input "text" at bounding box center [799, 331] width 138 height 26
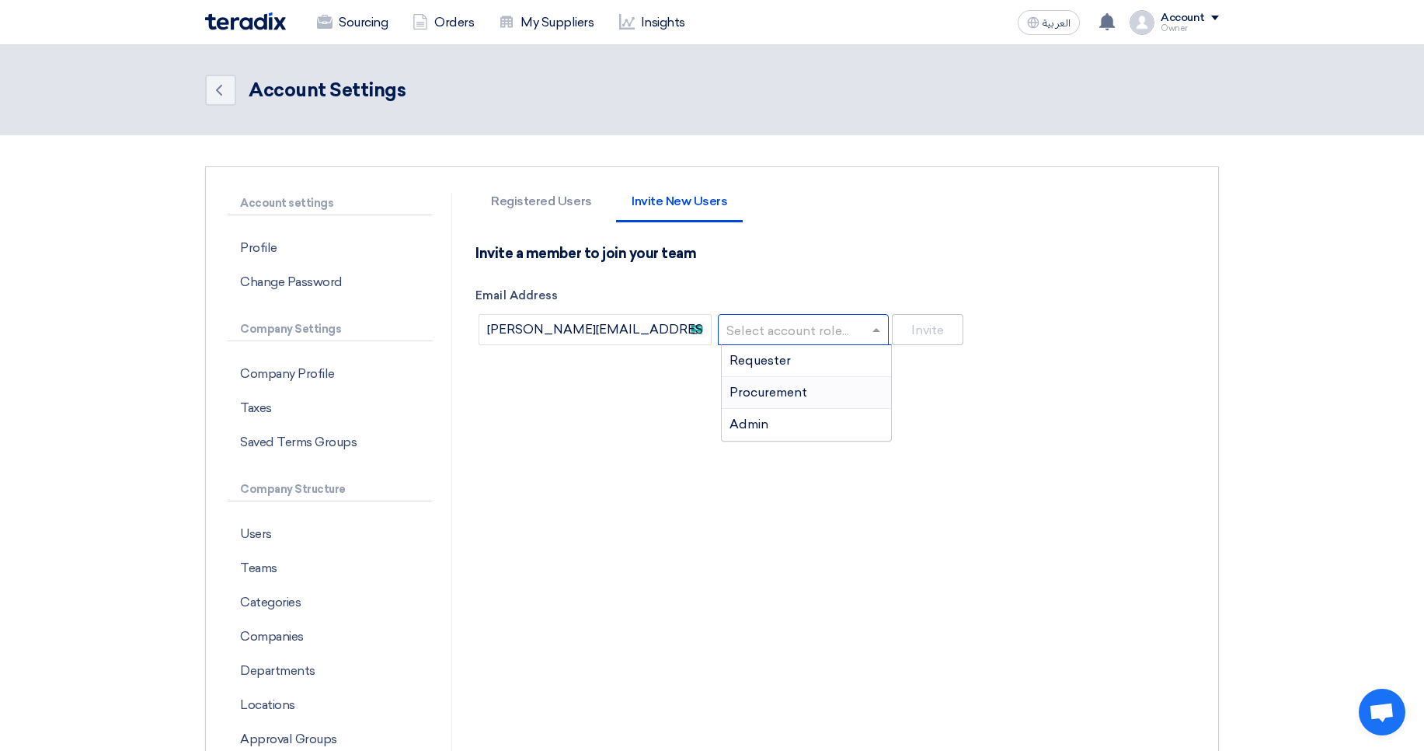
click at [792, 394] on span "Procurement" at bounding box center [769, 392] width 78 height 15
click at [936, 333] on button "Invite" at bounding box center [927, 329] width 71 height 31
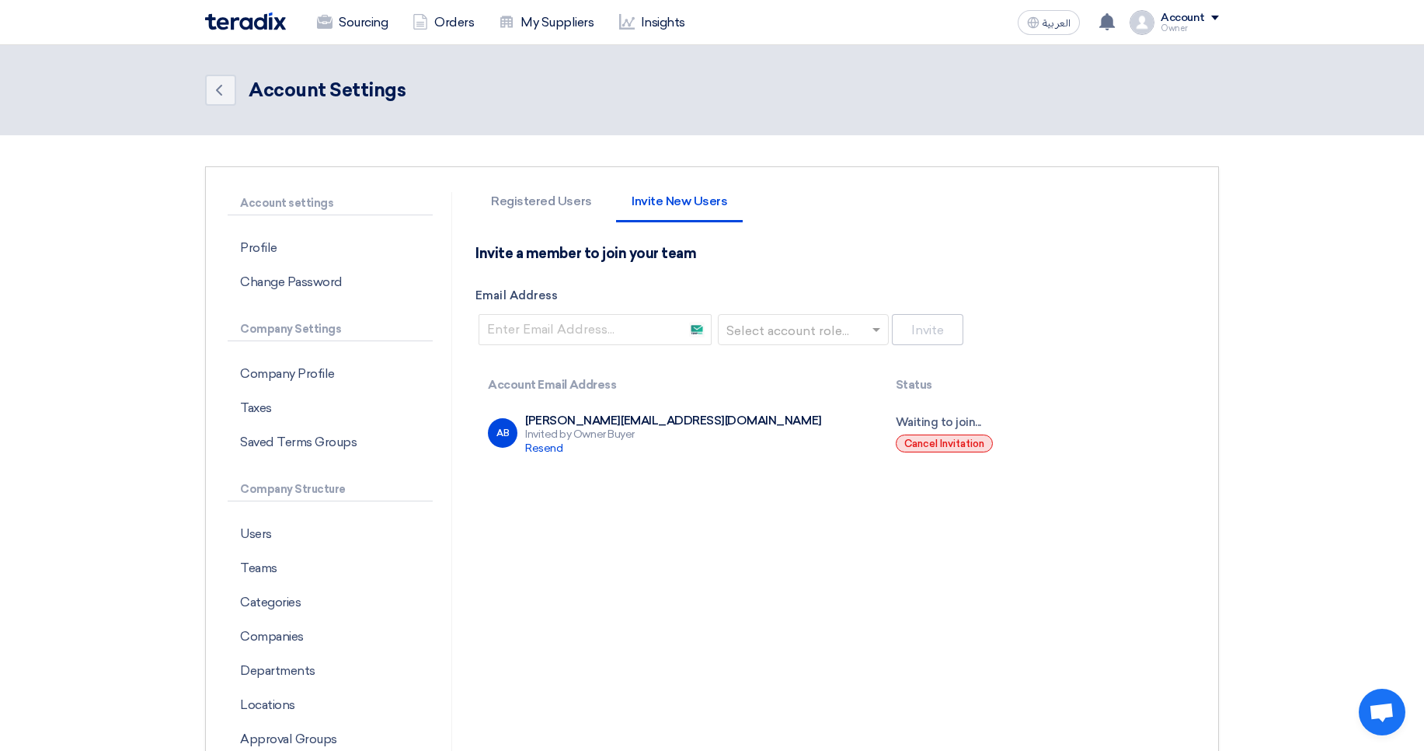
click at [946, 443] on button "Cancel Invitation" at bounding box center [944, 443] width 97 height 18
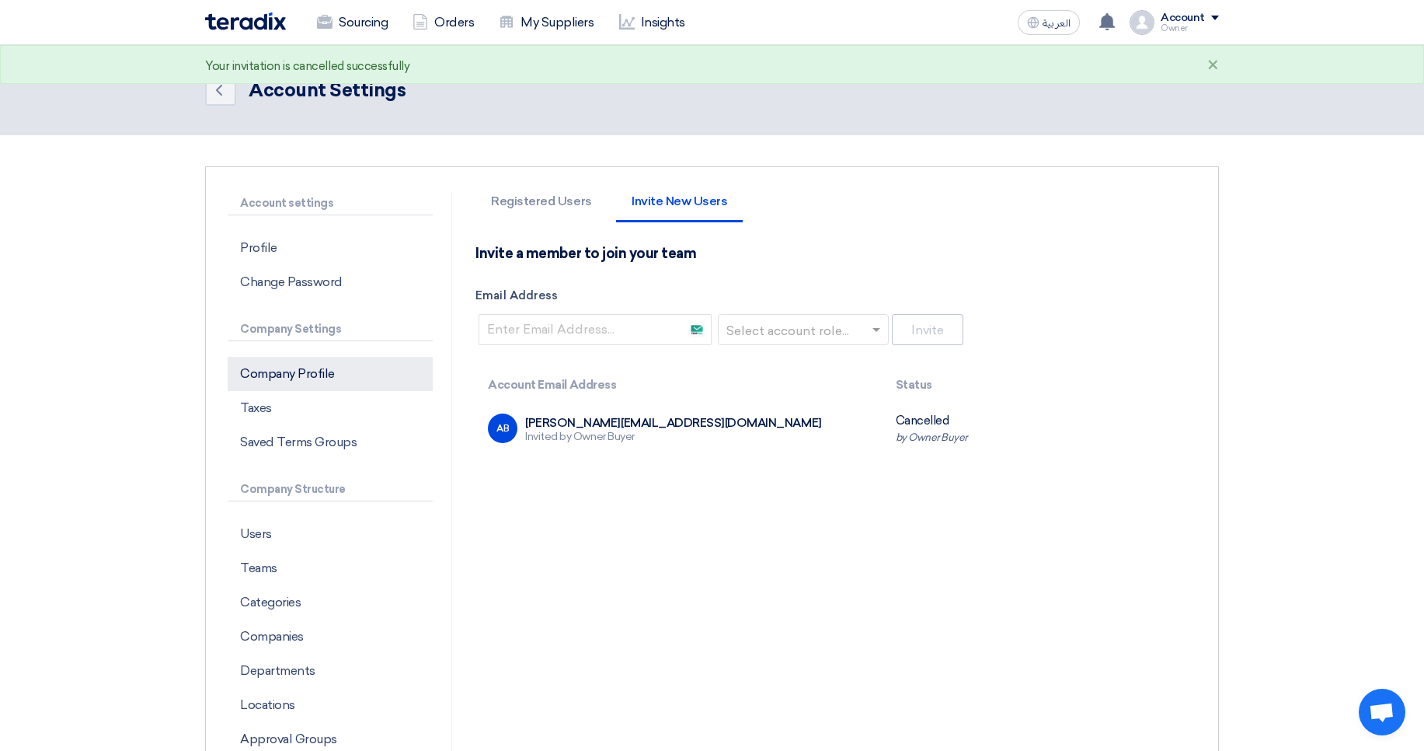
click at [321, 379] on p "Company Profile" at bounding box center [330, 374] width 205 height 34
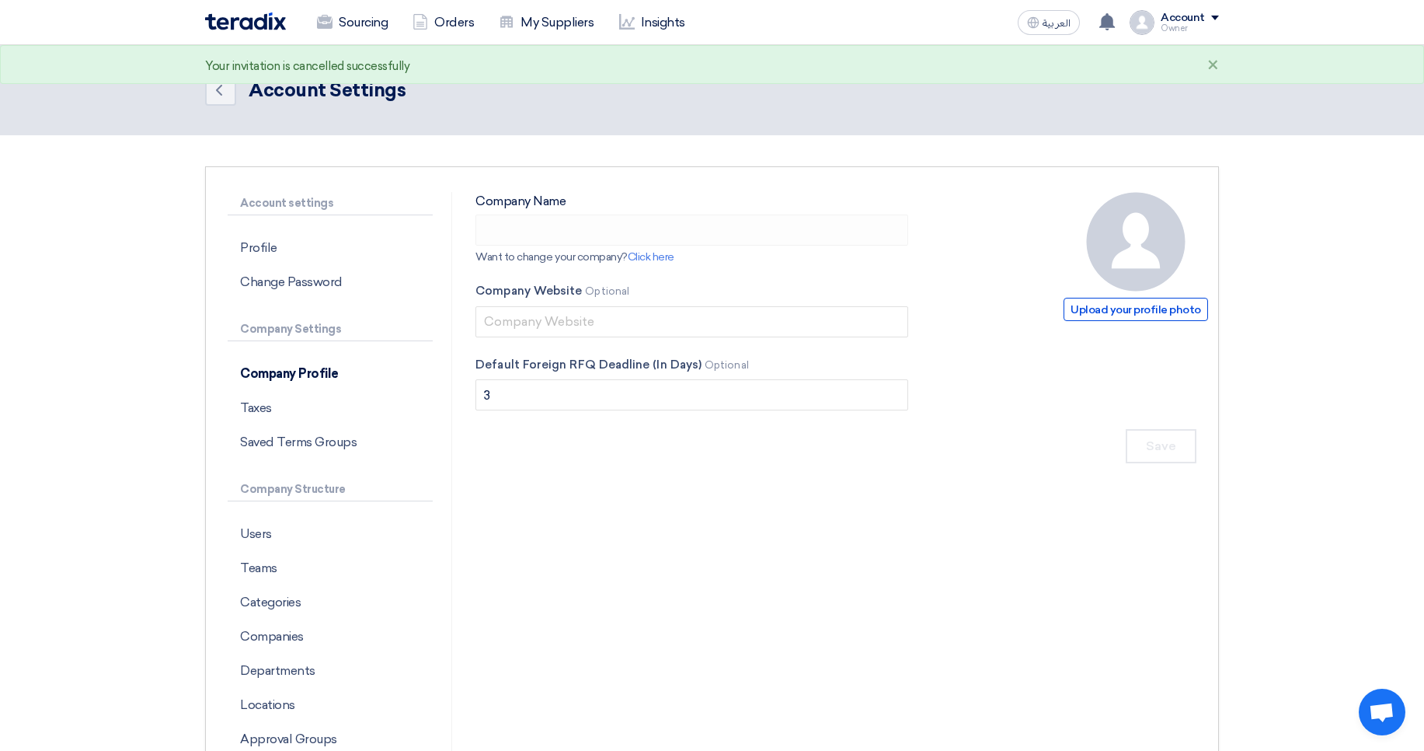
type input "TestCompany"
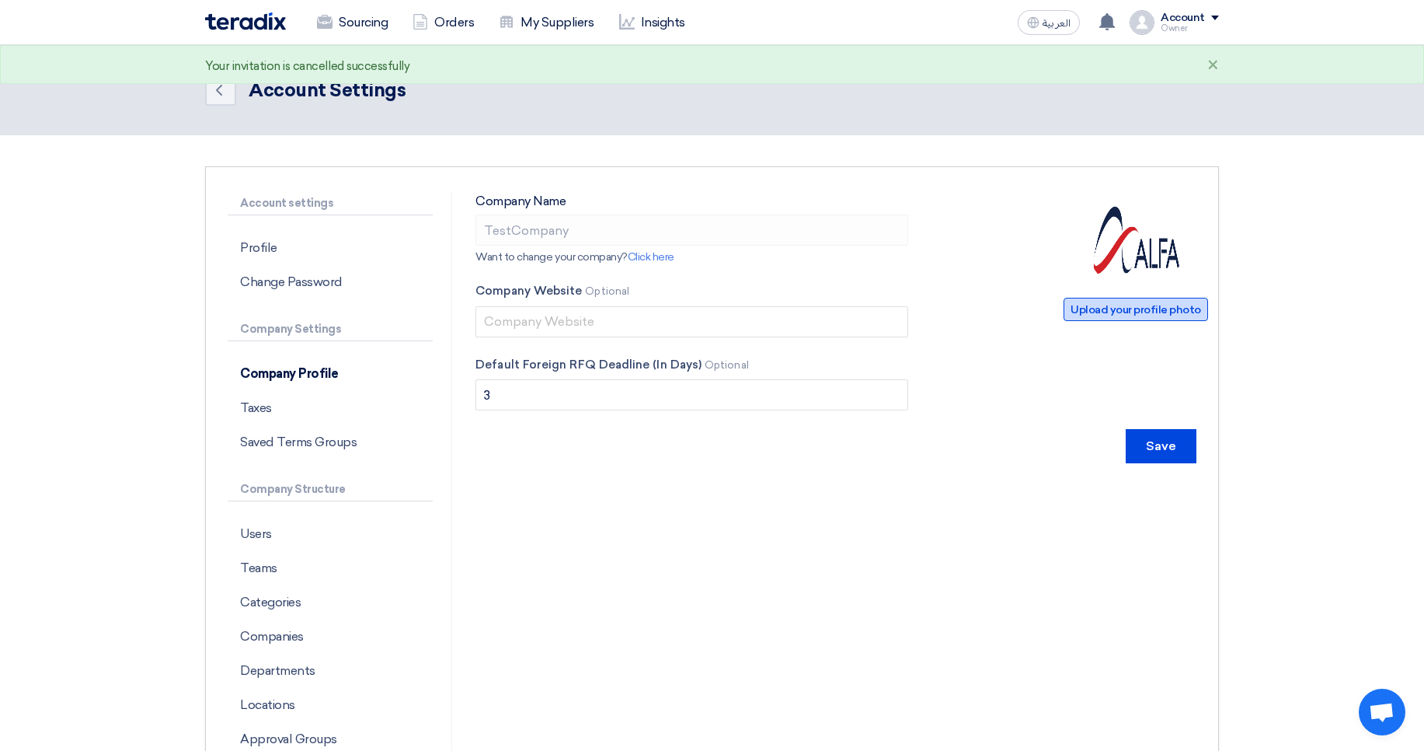
click at [1117, 303] on span "Upload your profile photo" at bounding box center [1136, 309] width 145 height 23
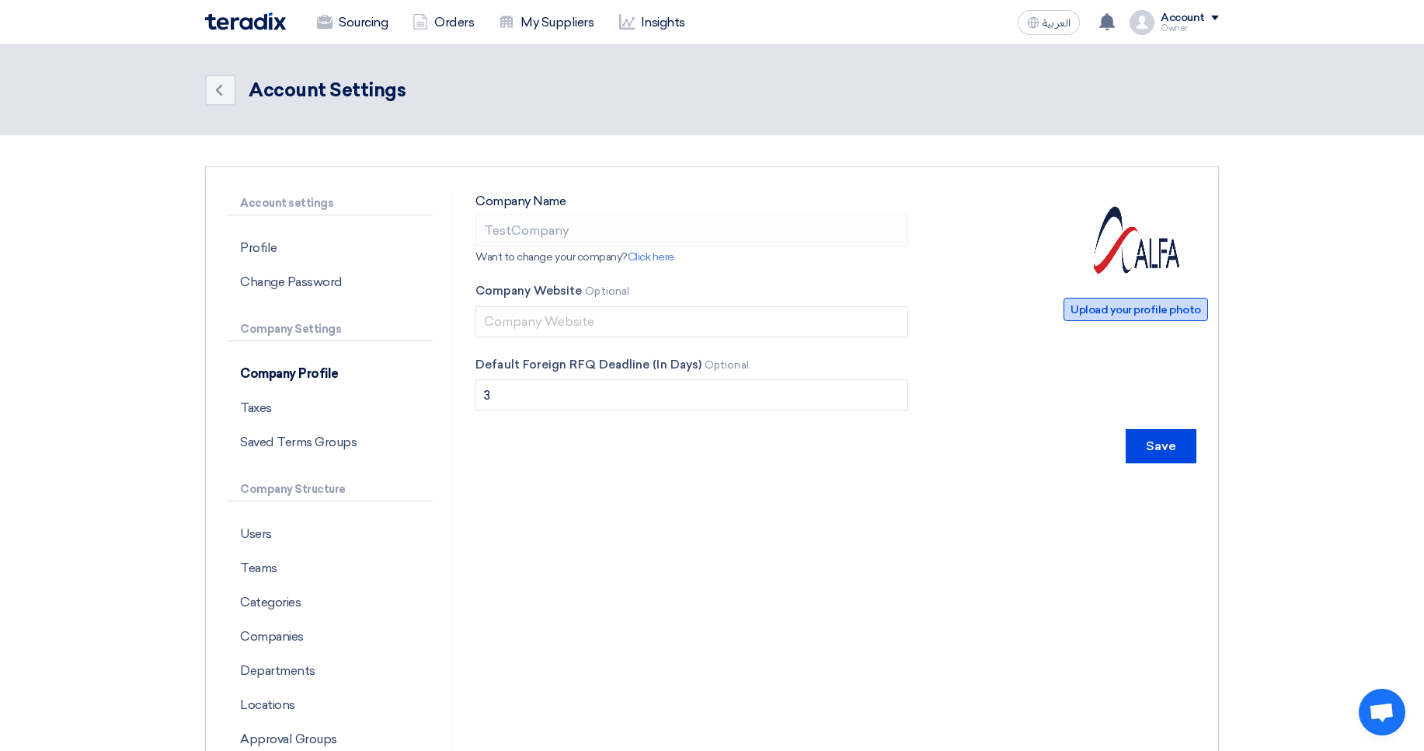
type input "C:\fakepath\______ Best _______1538835397219.jpg"
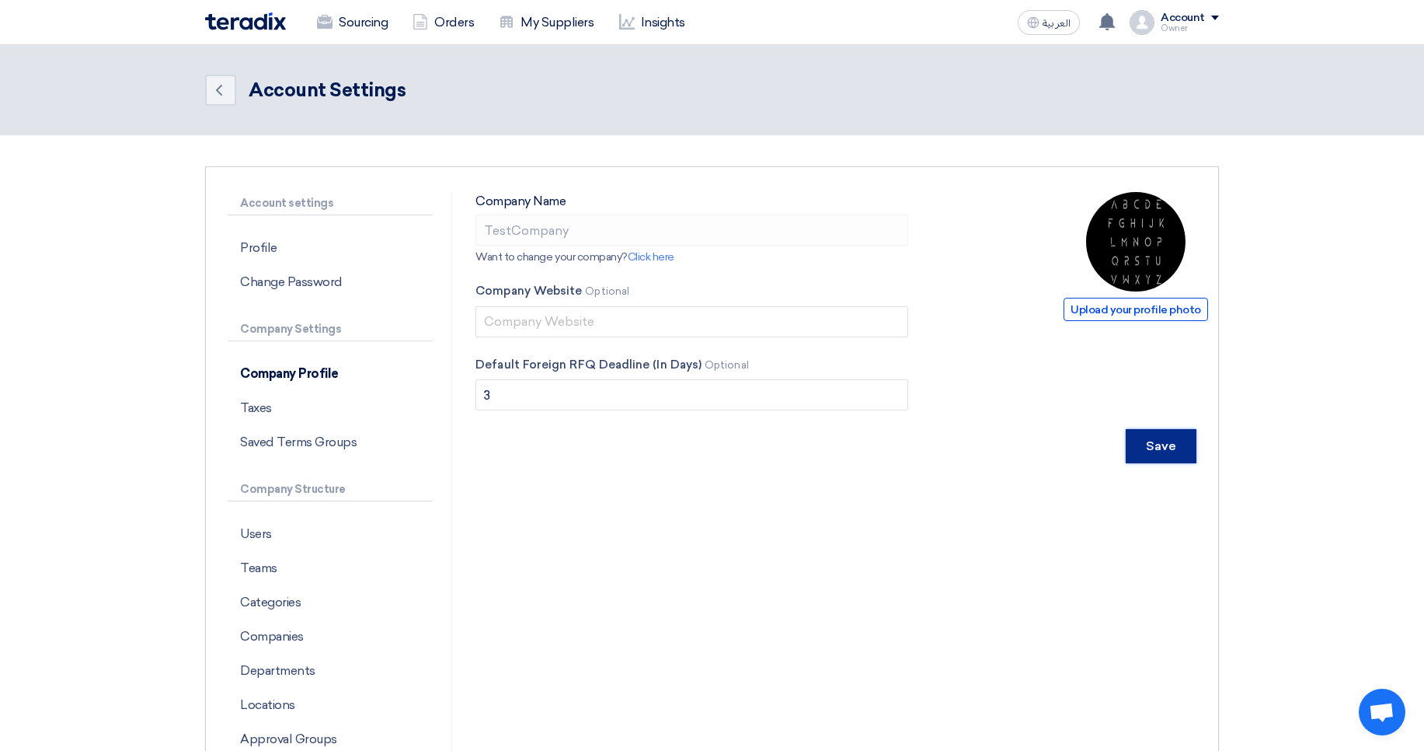
click at [1180, 449] on input "Save" at bounding box center [1161, 446] width 71 height 34
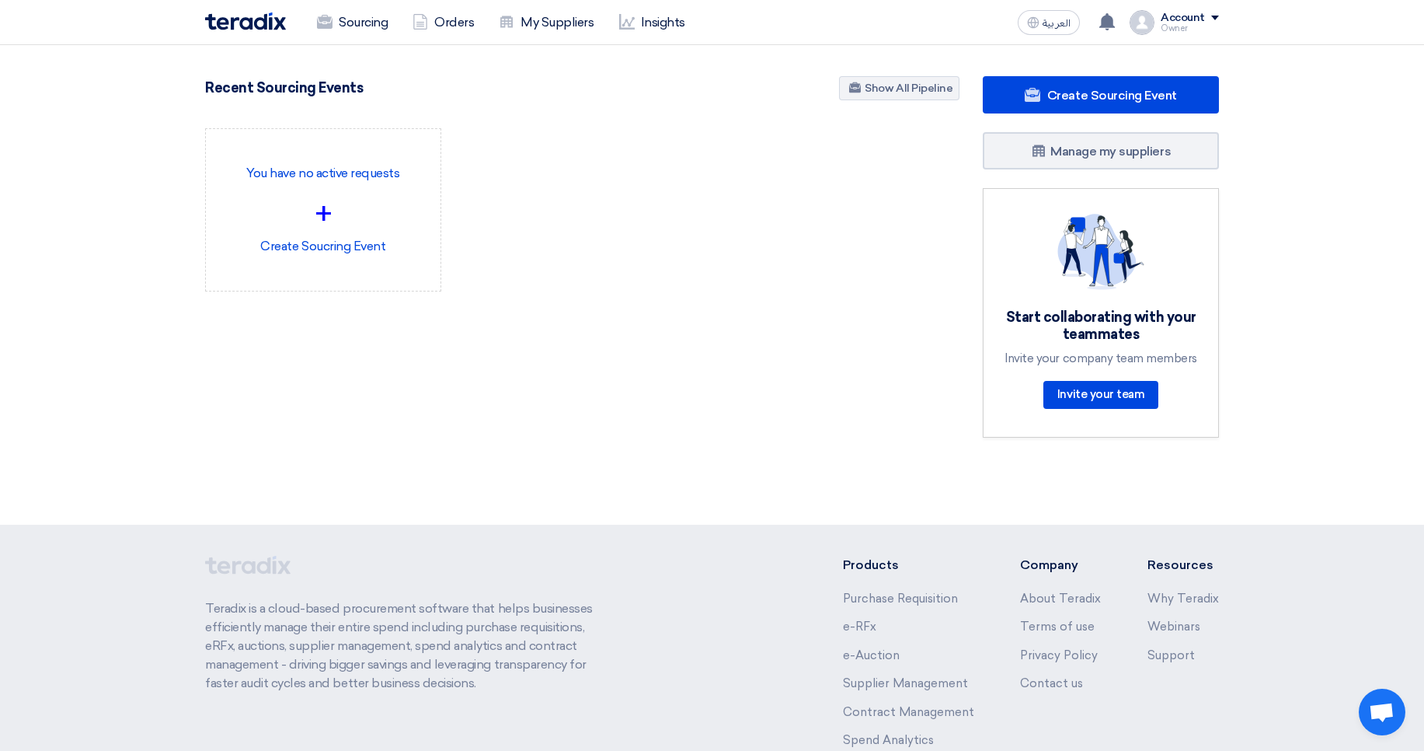
click at [1190, 16] on div "Account" at bounding box center [1183, 18] width 44 height 13
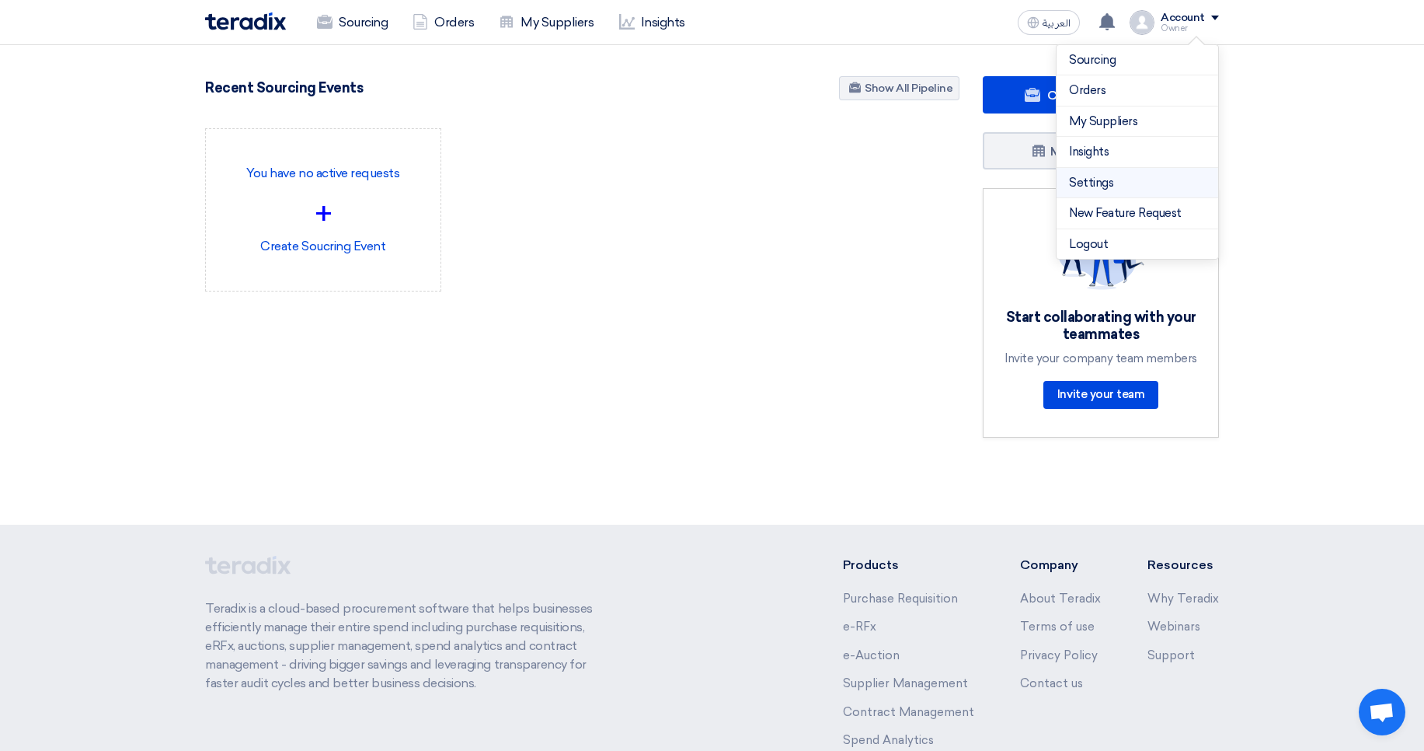
click at [1099, 181] on link "Settings" at bounding box center [1137, 183] width 137 height 18
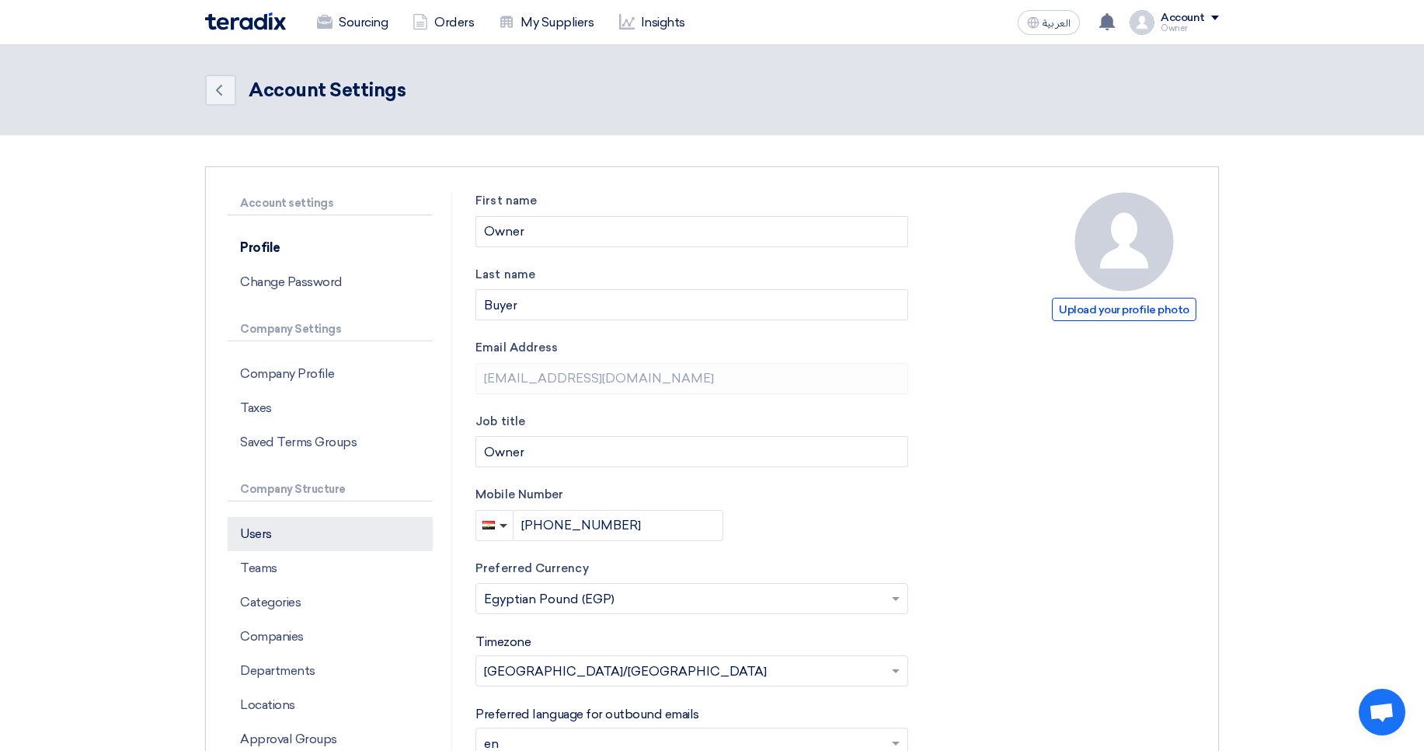
click at [318, 535] on p "Users" at bounding box center [330, 534] width 205 height 34
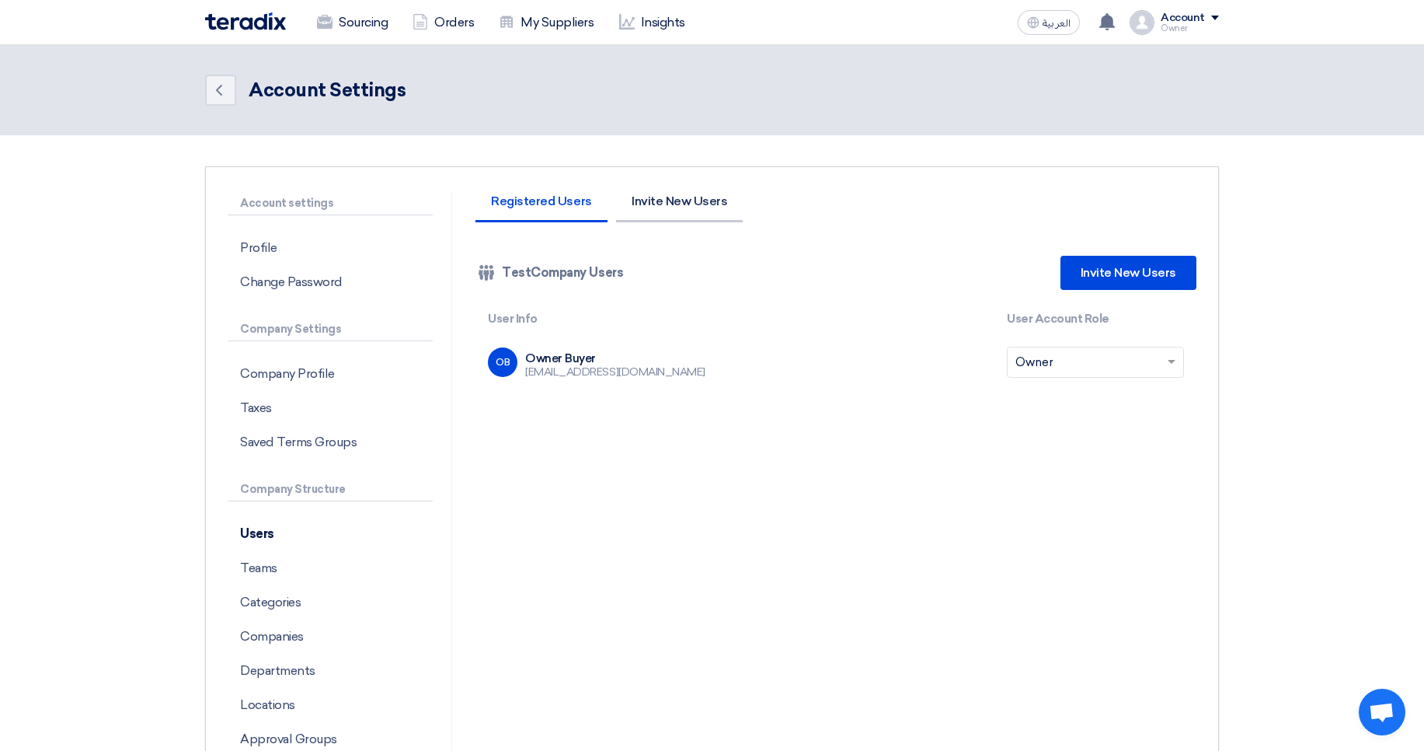
click at [666, 200] on li "Invite New Users" at bounding box center [679, 208] width 127 height 27
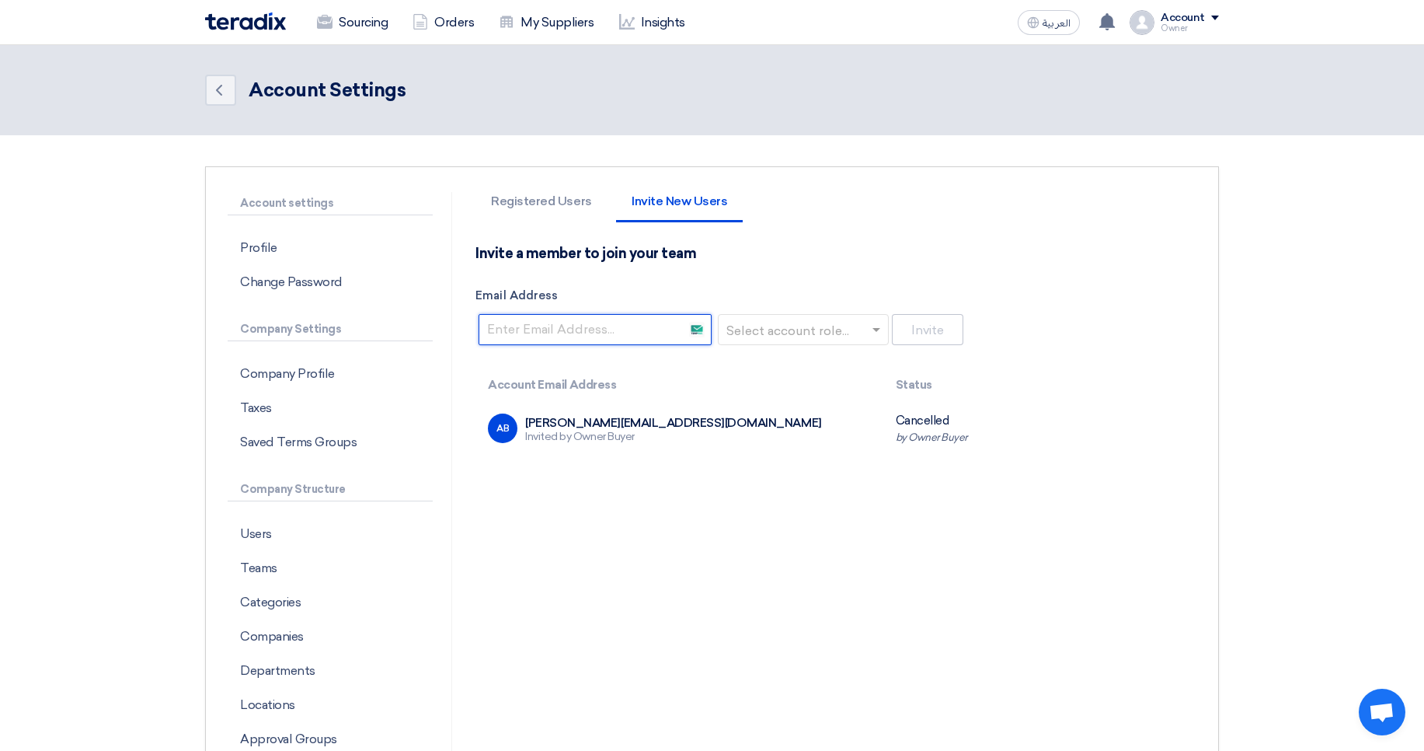
click at [531, 322] on input "Email Address" at bounding box center [595, 329] width 233 height 31
paste input "[PERSON_NAME][EMAIL_ADDRESS][DOMAIN_NAME]"
type input "[PERSON_NAME][EMAIL_ADDRESS][DOMAIN_NAME]"
click at [803, 329] on input "text" at bounding box center [799, 331] width 138 height 26
click at [789, 372] on div "Requester" at bounding box center [806, 361] width 169 height 32
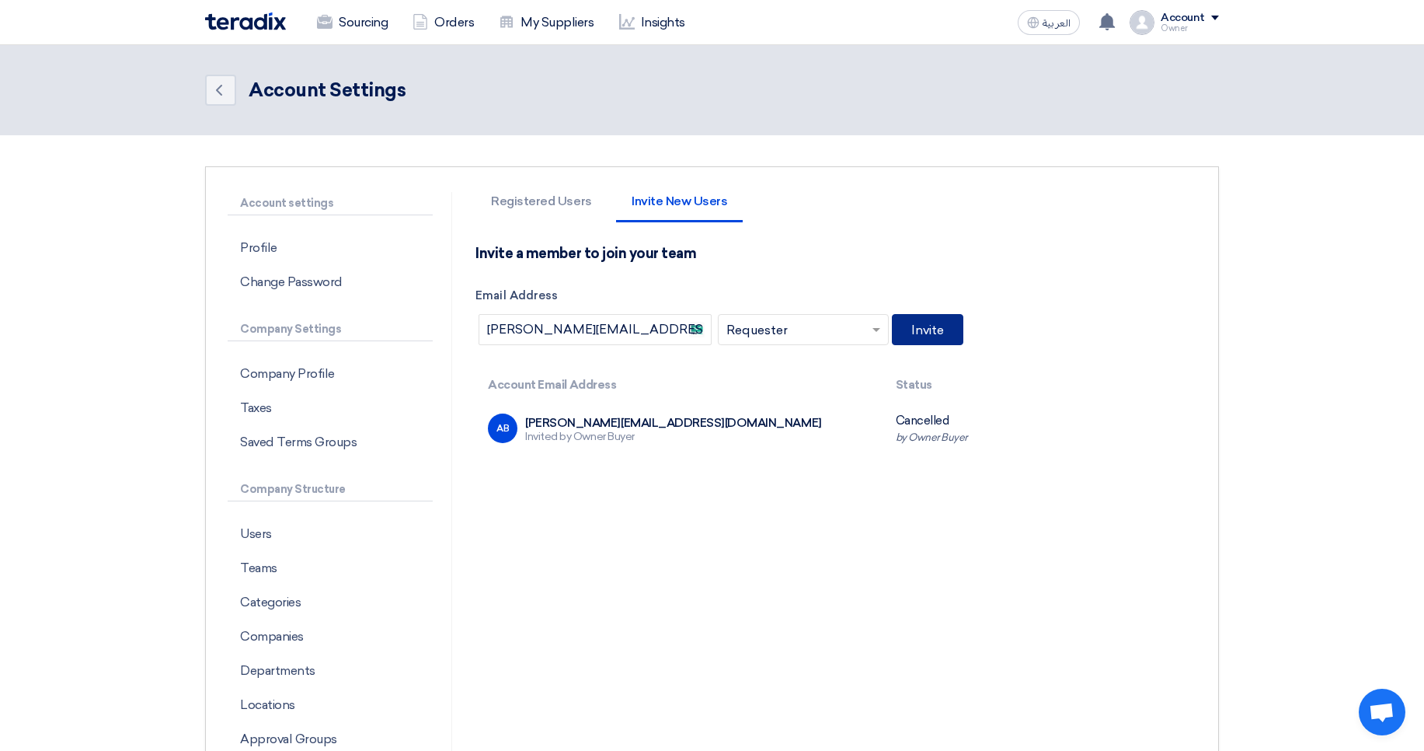
click at [921, 333] on button "Invite" at bounding box center [927, 329] width 71 height 31
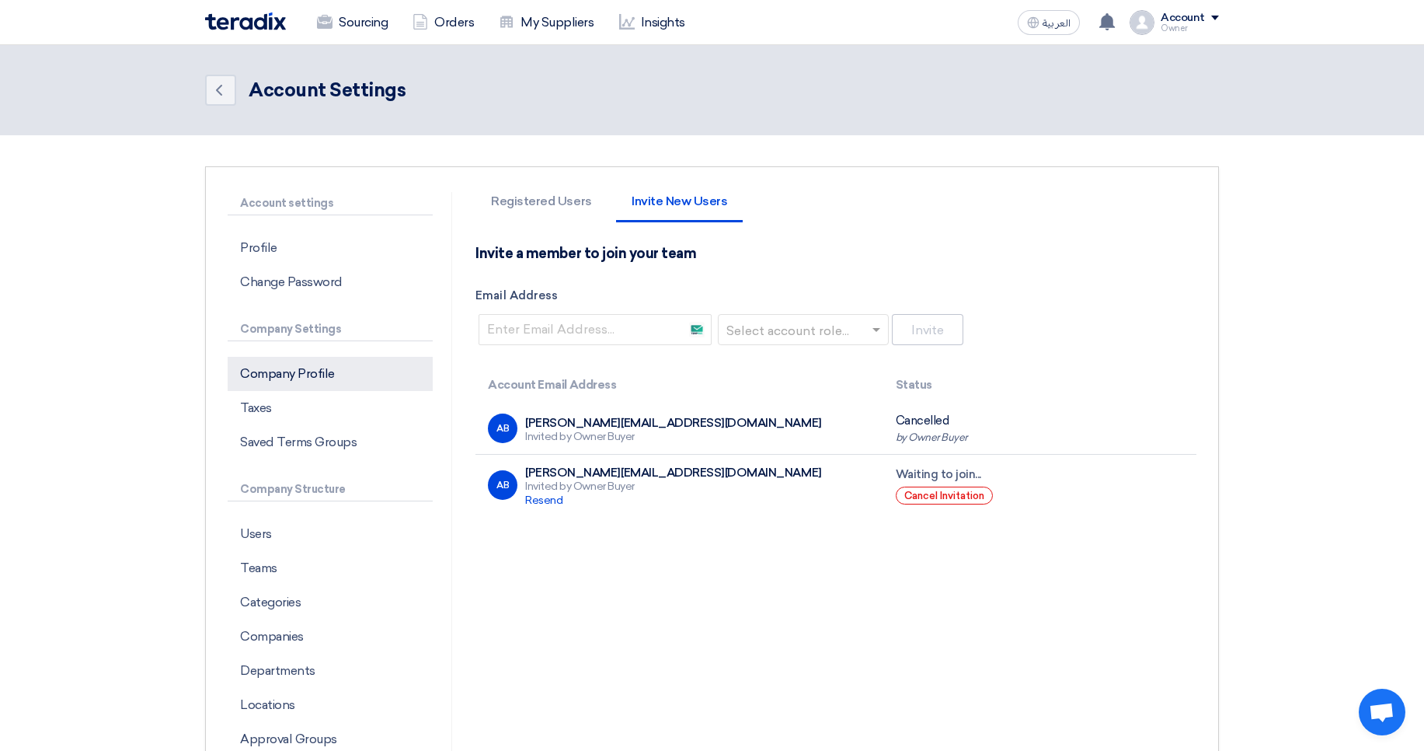
click at [343, 368] on p "Company Profile" at bounding box center [330, 374] width 205 height 34
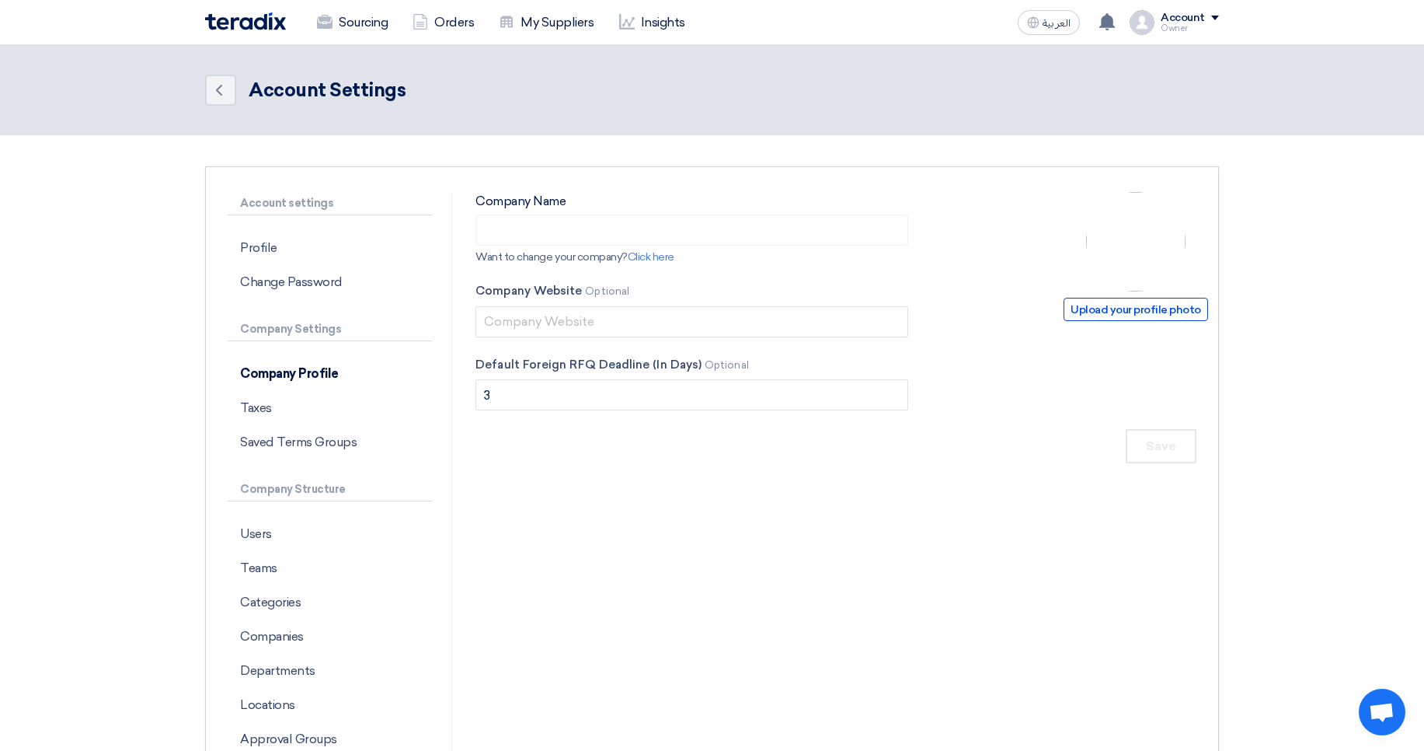
type input "TestCompany"
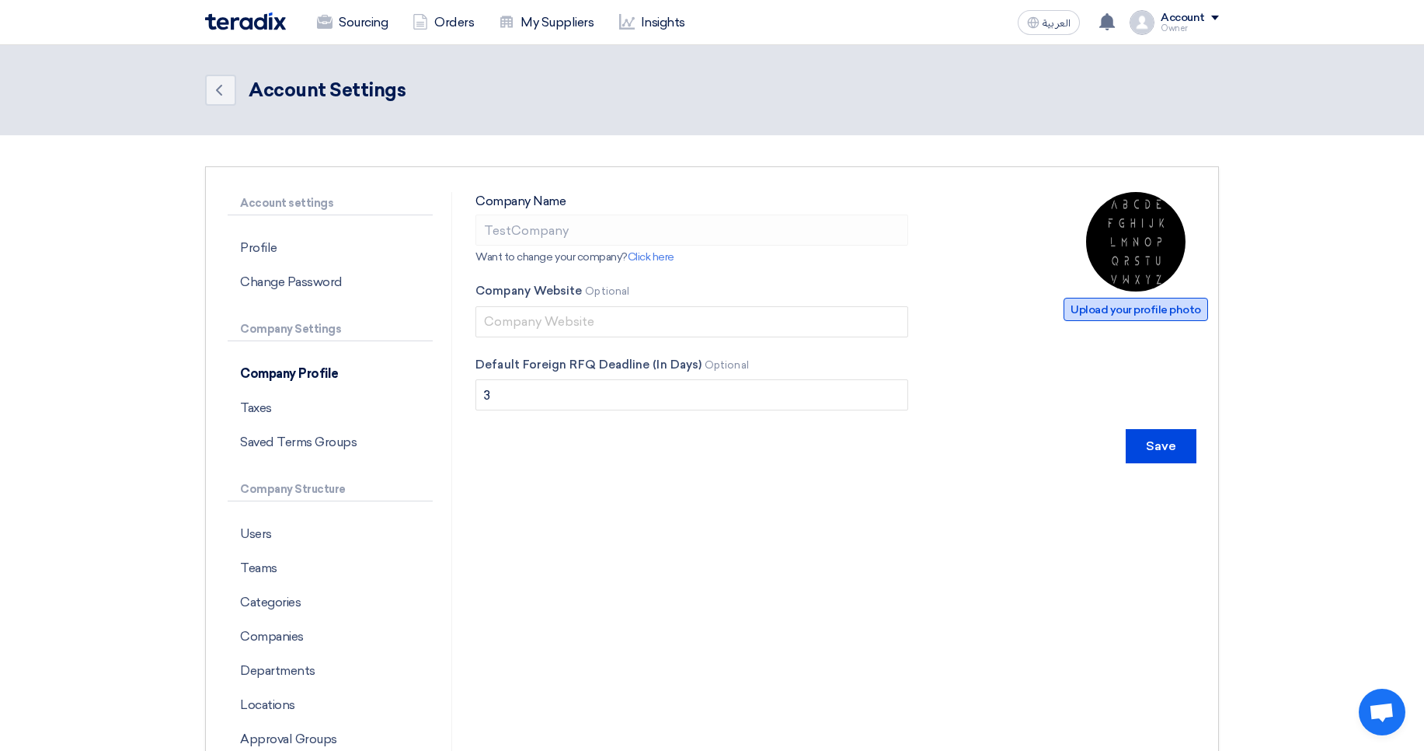
click at [1132, 316] on span "Upload your profile photo" at bounding box center [1136, 309] width 145 height 23
type input "C:\fakepath\ced1b9b8-f73b-4da8-9919-4c6ece93ec55.jpg"
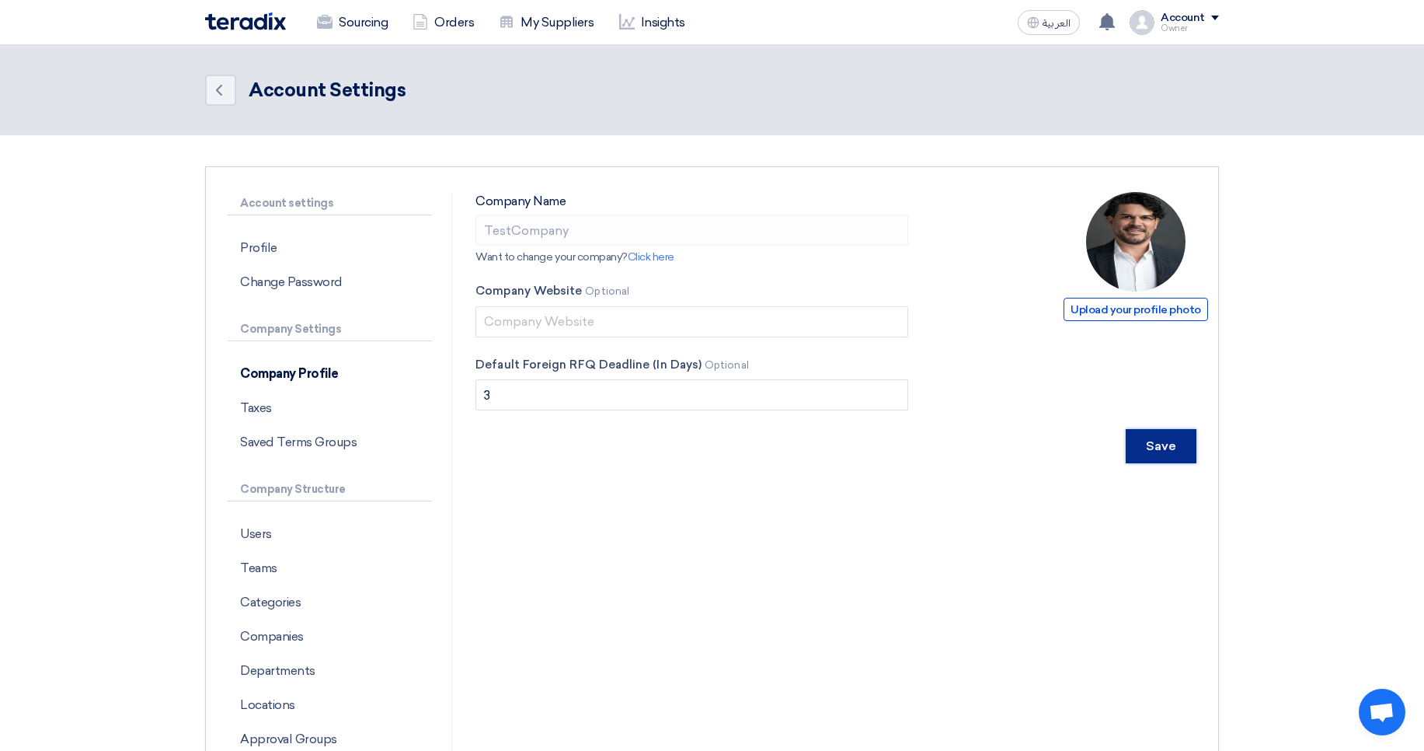
click at [1167, 438] on input "Save" at bounding box center [1161, 446] width 71 height 34
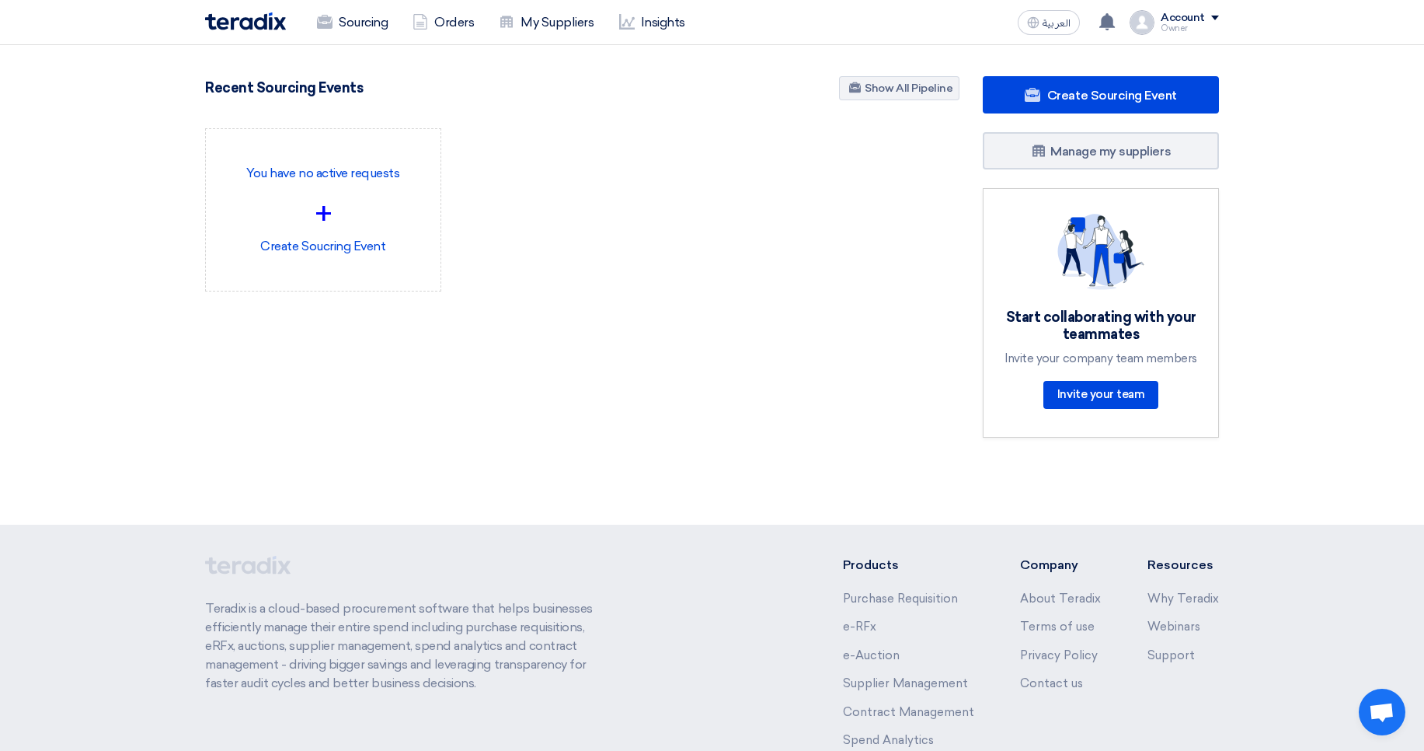
click at [1192, 20] on div "Account" at bounding box center [1183, 18] width 44 height 13
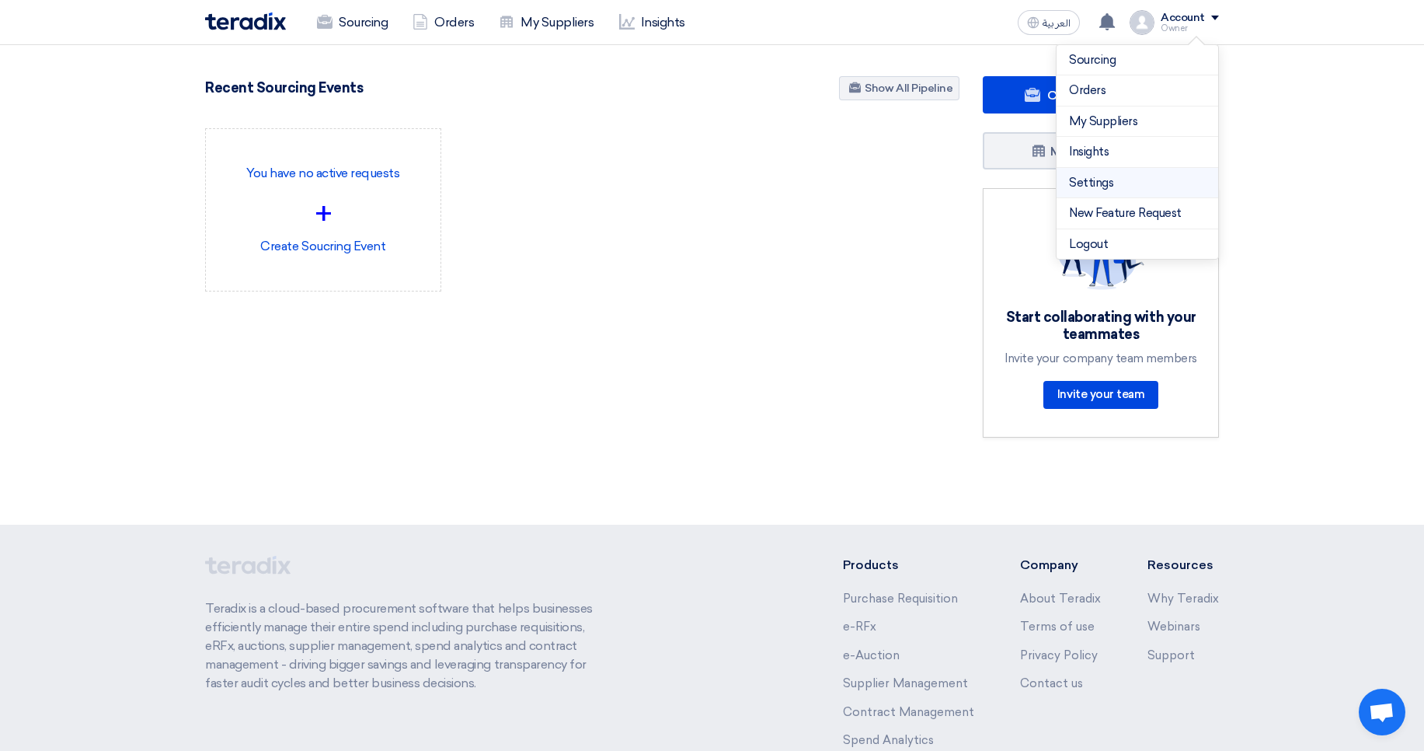
click at [1094, 187] on link "Settings" at bounding box center [1137, 183] width 137 height 18
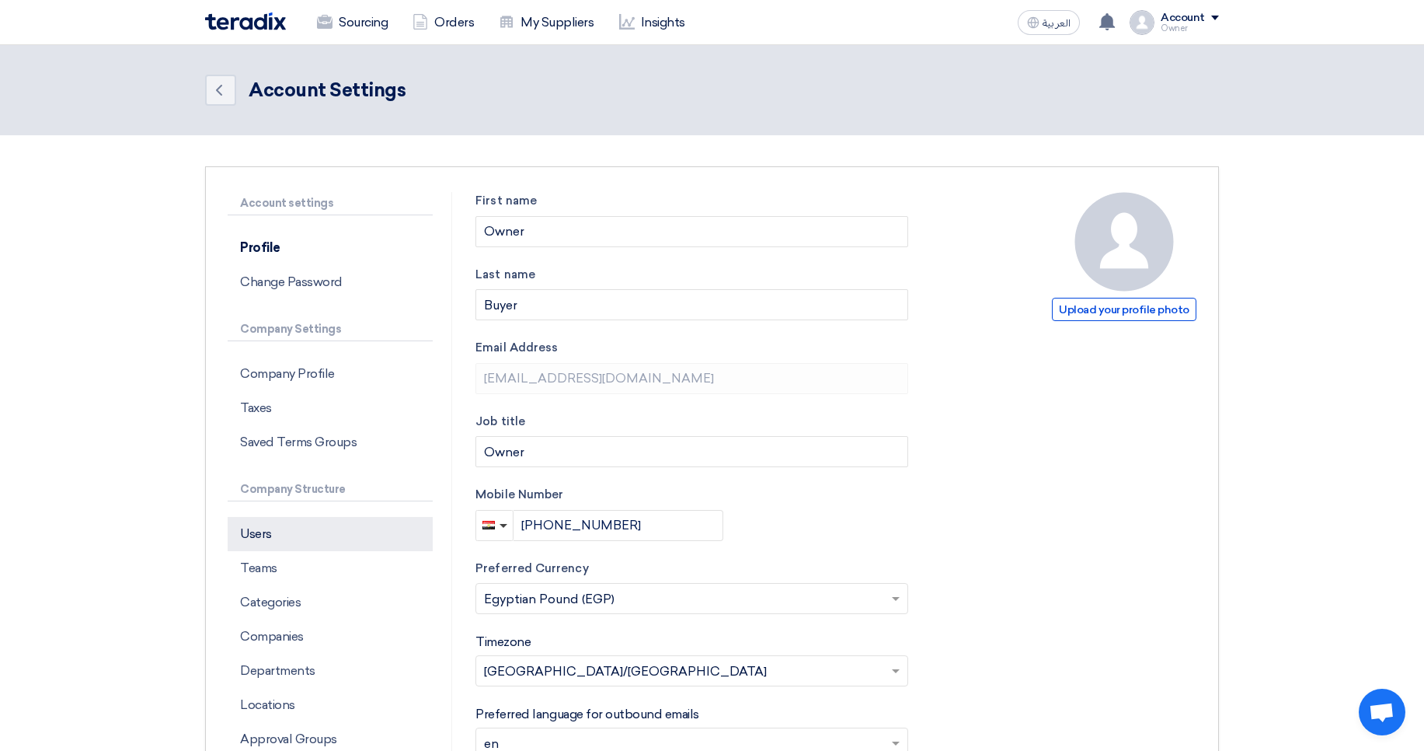
click at [295, 522] on p "Users" at bounding box center [330, 534] width 205 height 34
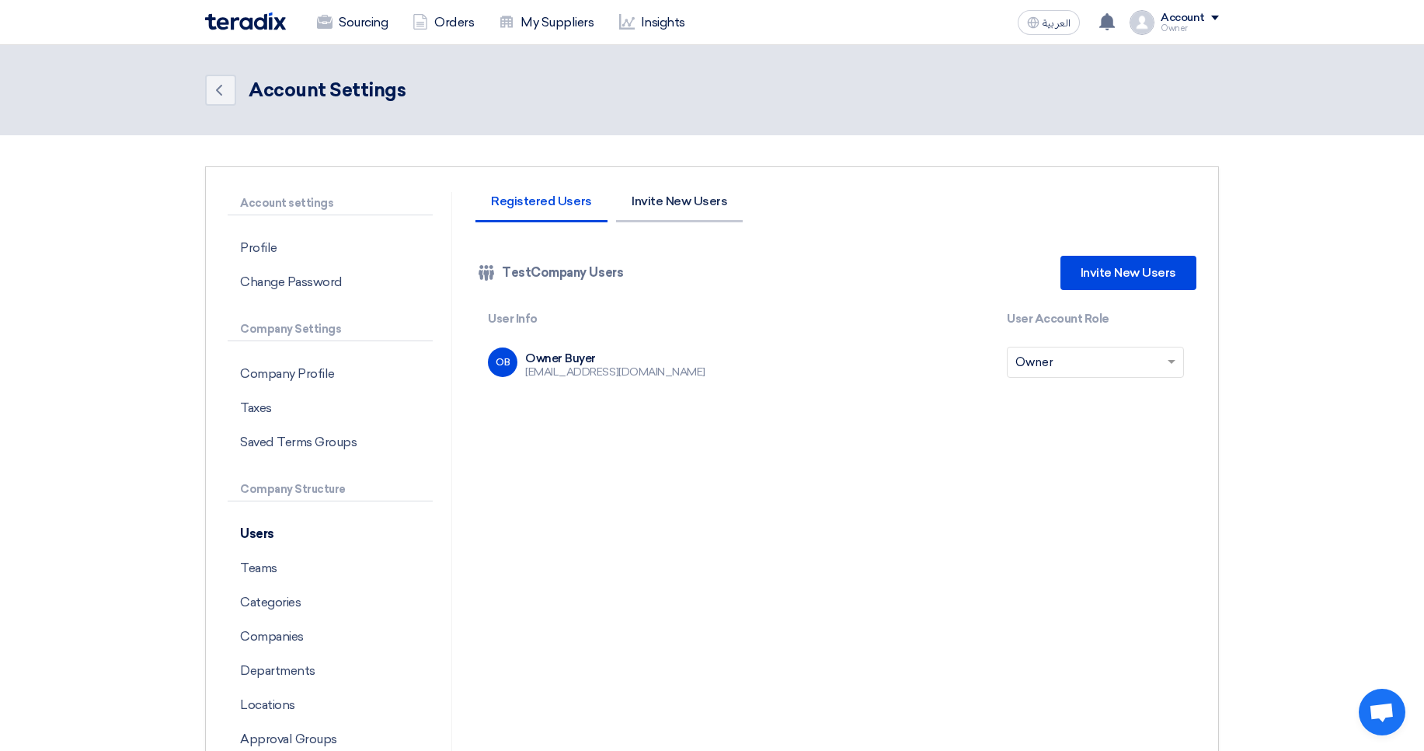
click at [657, 203] on li "Invite New Users" at bounding box center [679, 208] width 127 height 27
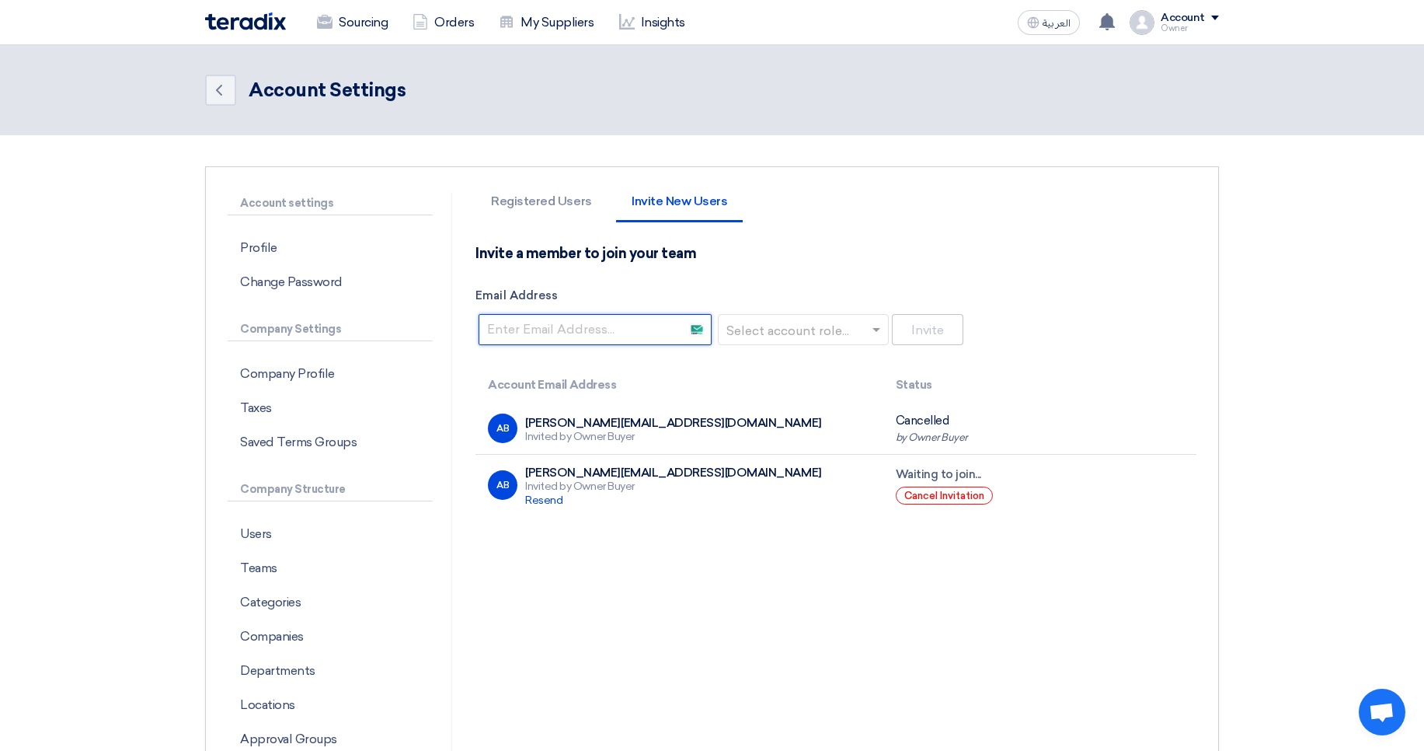
click at [592, 334] on input "Email Address" at bounding box center [595, 329] width 233 height 31
paste input "[PERSON_NAME][EMAIL_ADDRESS][DOMAIN_NAME]"
type input "[PERSON_NAME][EMAIL_ADDRESS][DOMAIN_NAME]"
click at [816, 329] on input "text" at bounding box center [799, 331] width 138 height 26
click at [821, 429] on div "Admin" at bounding box center [806, 424] width 169 height 31
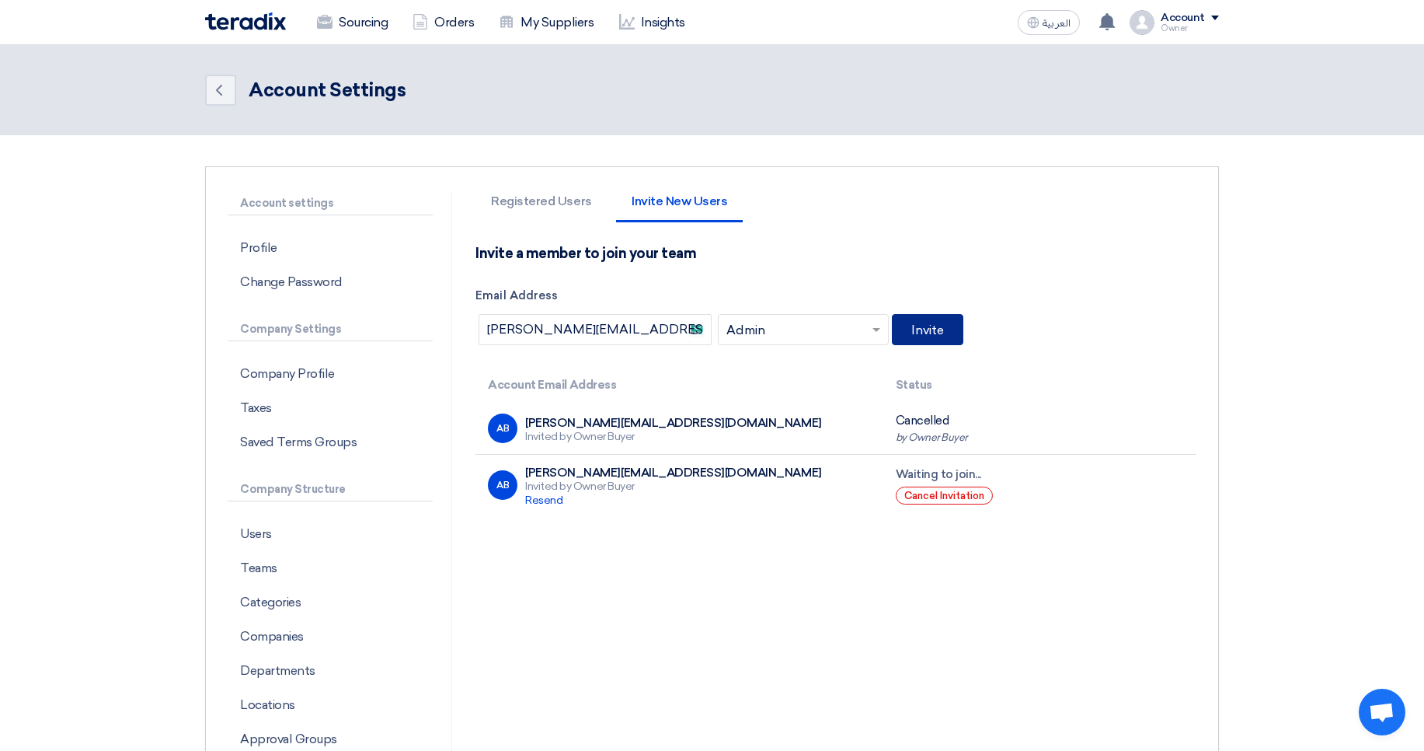
click at [948, 336] on button "Invite" at bounding box center [927, 329] width 71 height 31
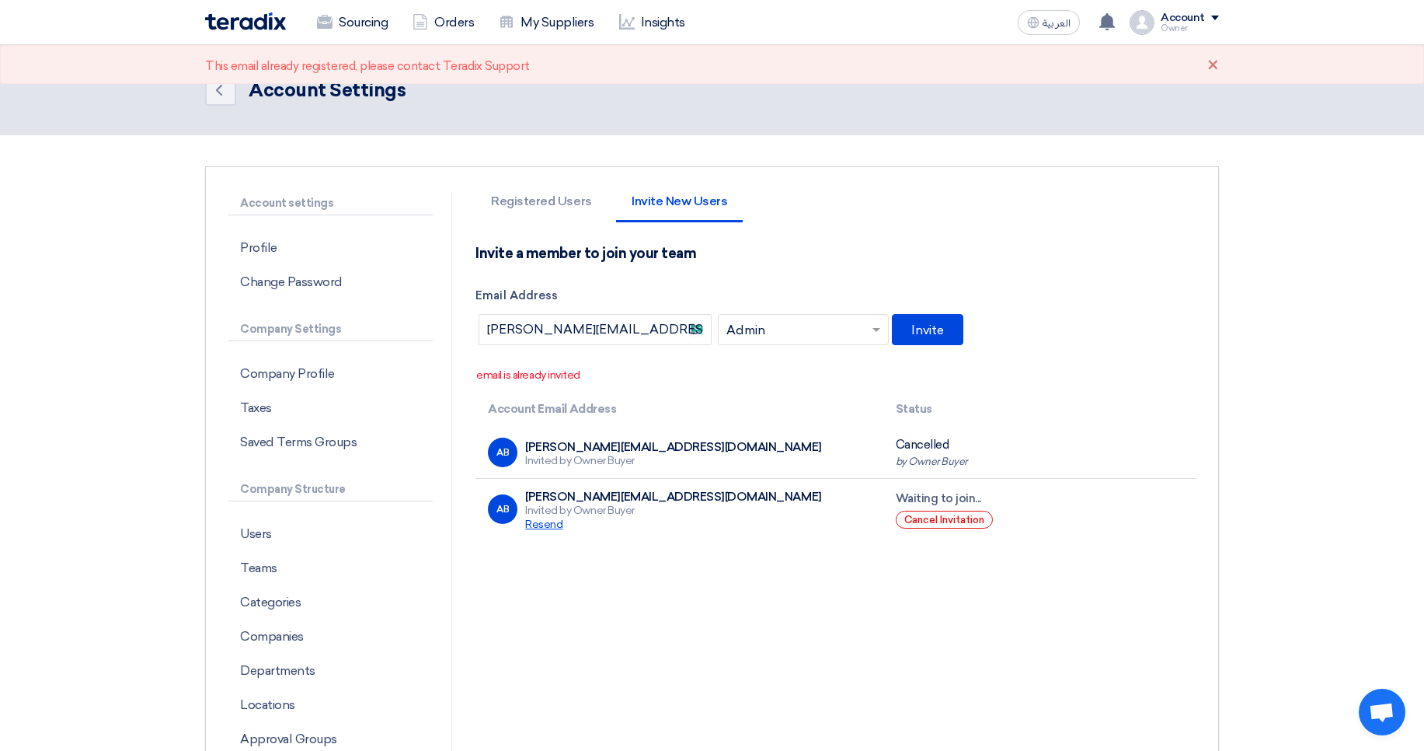
click at [556, 525] on span "Resend" at bounding box center [543, 524] width 37 height 13
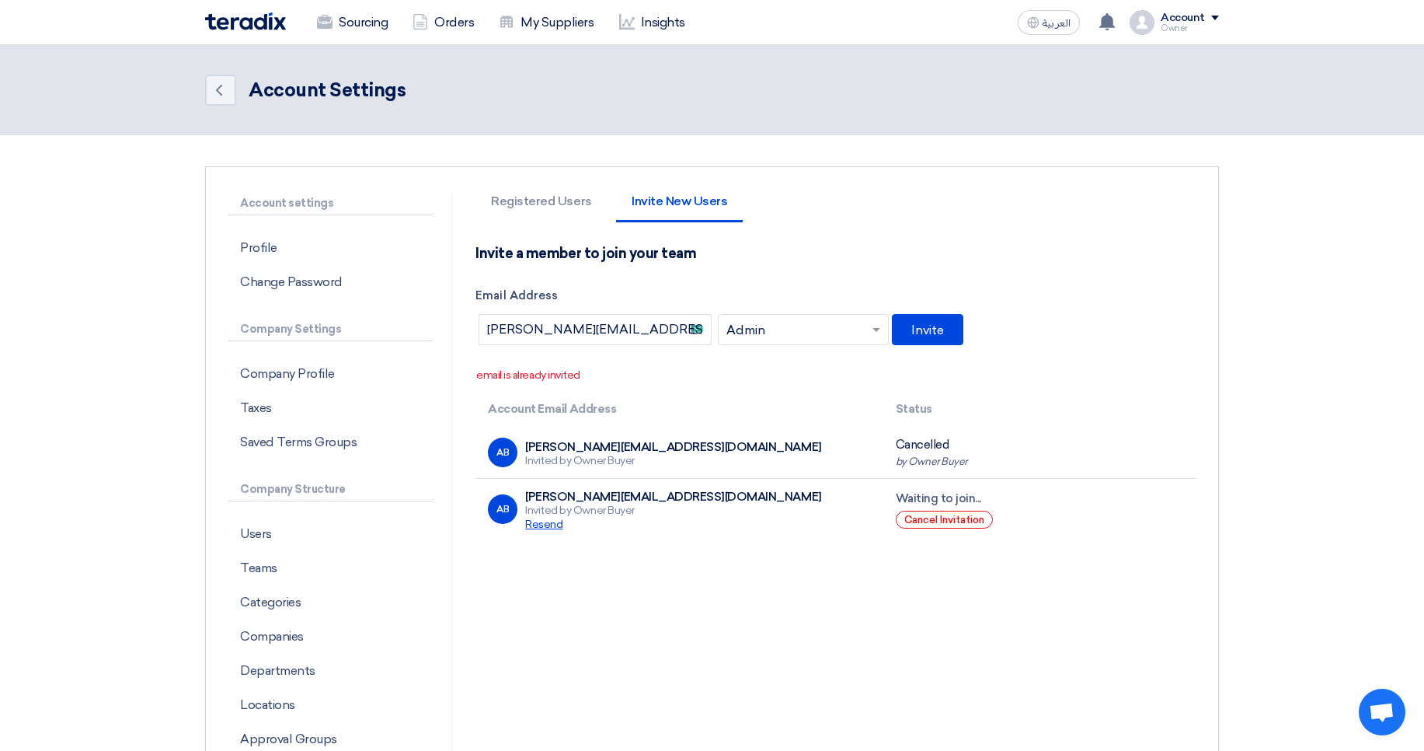
click at [551, 525] on span "Resend" at bounding box center [543, 524] width 37 height 13
click at [932, 516] on button "Cancel Invitation" at bounding box center [944, 520] width 97 height 18
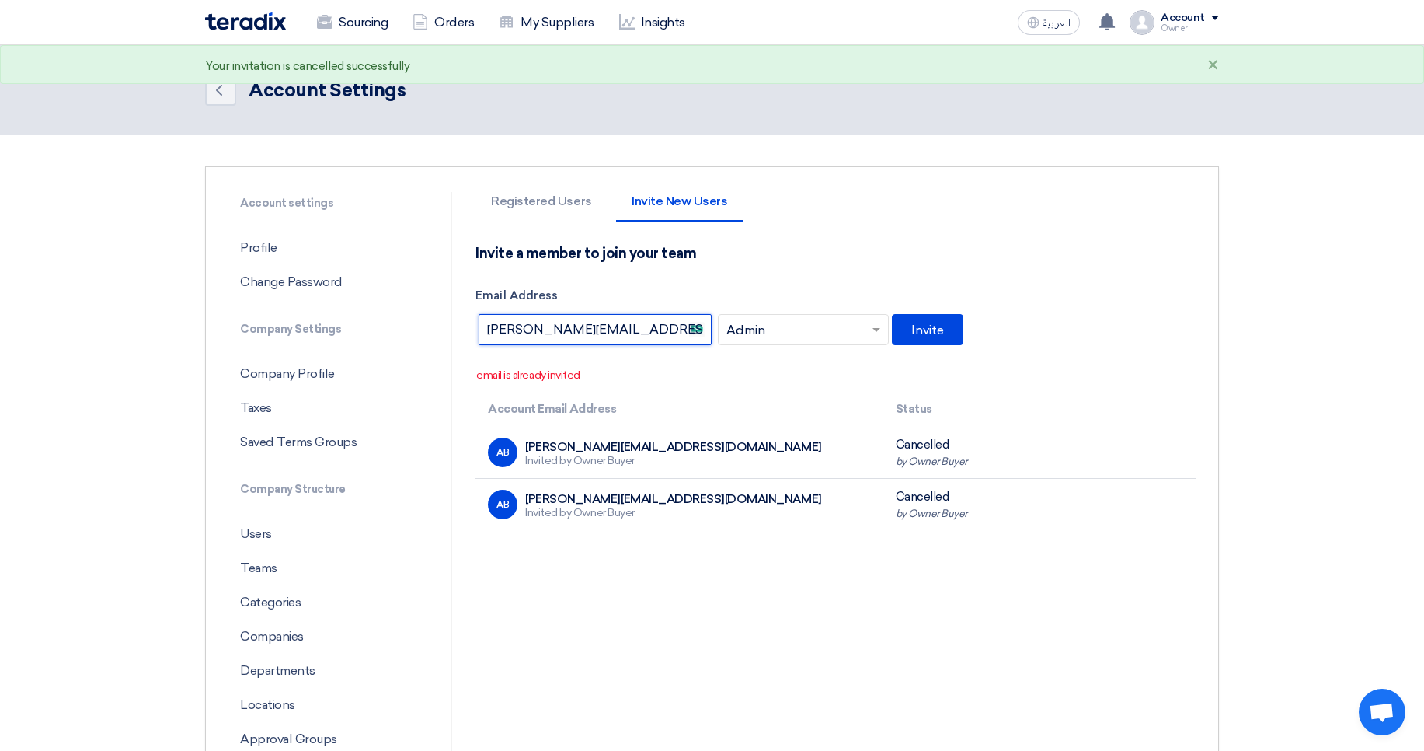
click at [608, 328] on input "abdoo.body@gmail.com" at bounding box center [595, 329] width 233 height 31
click at [943, 332] on button "Invite" at bounding box center [927, 329] width 71 height 31
